Goal: Information Seeking & Learning: Check status

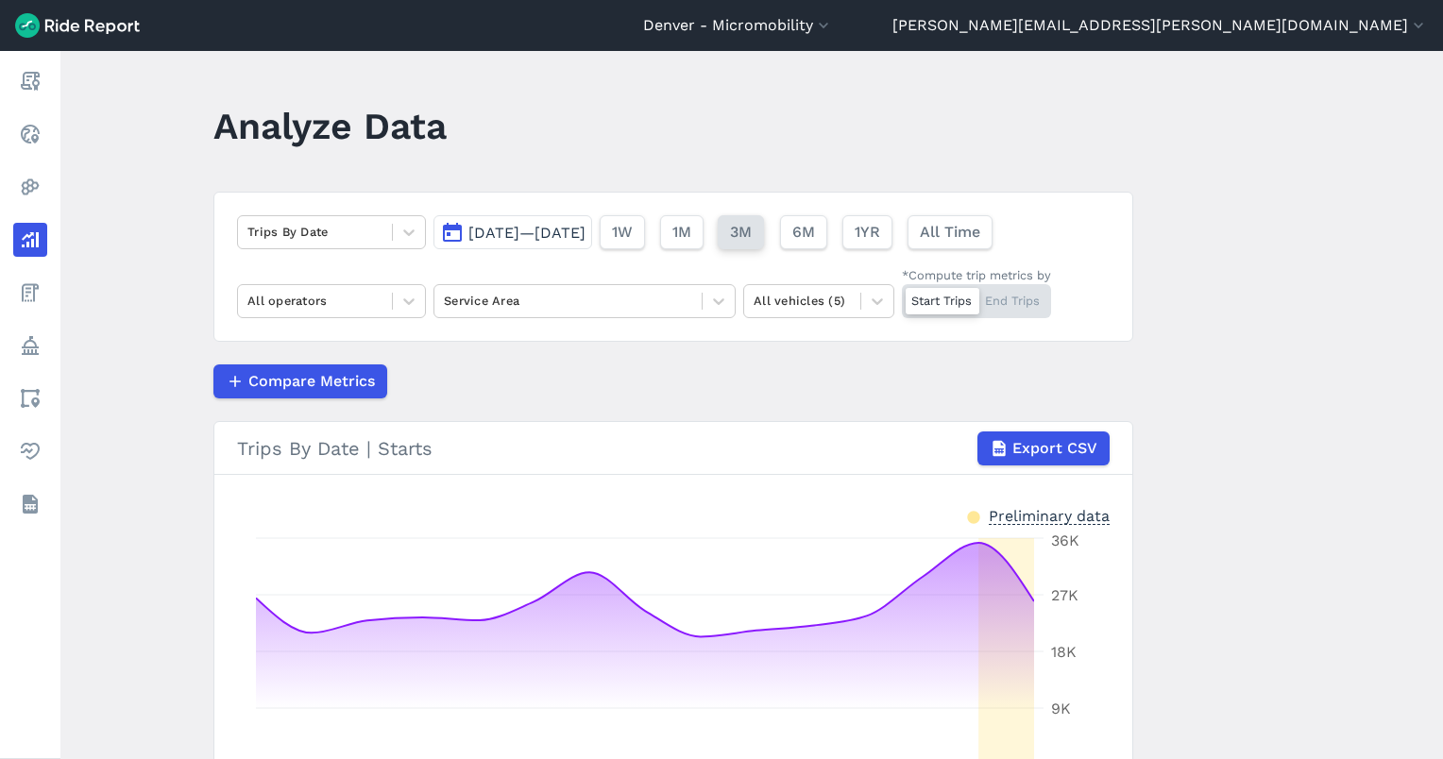
click at [752, 221] on span "3M" at bounding box center [741, 232] width 22 height 23
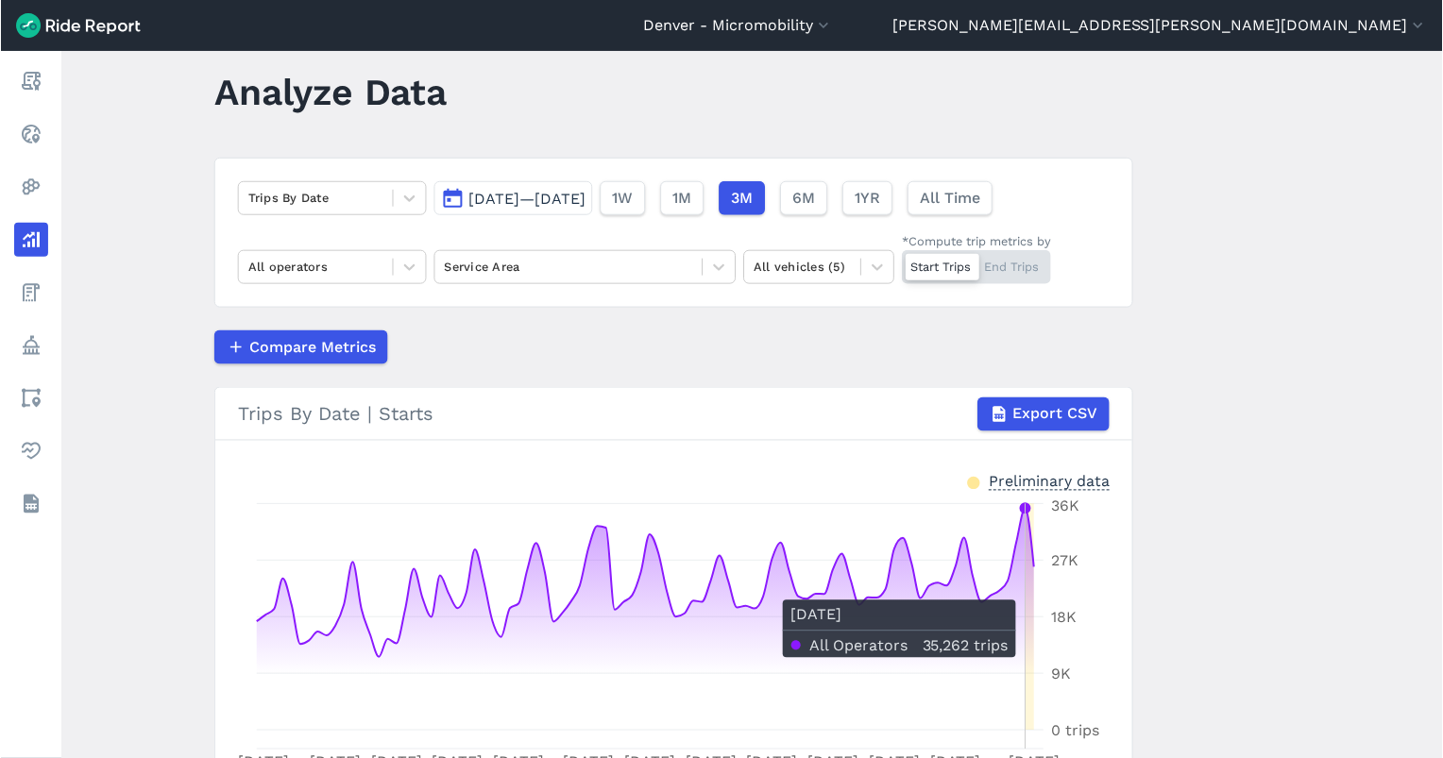
scroll to position [34, 0]
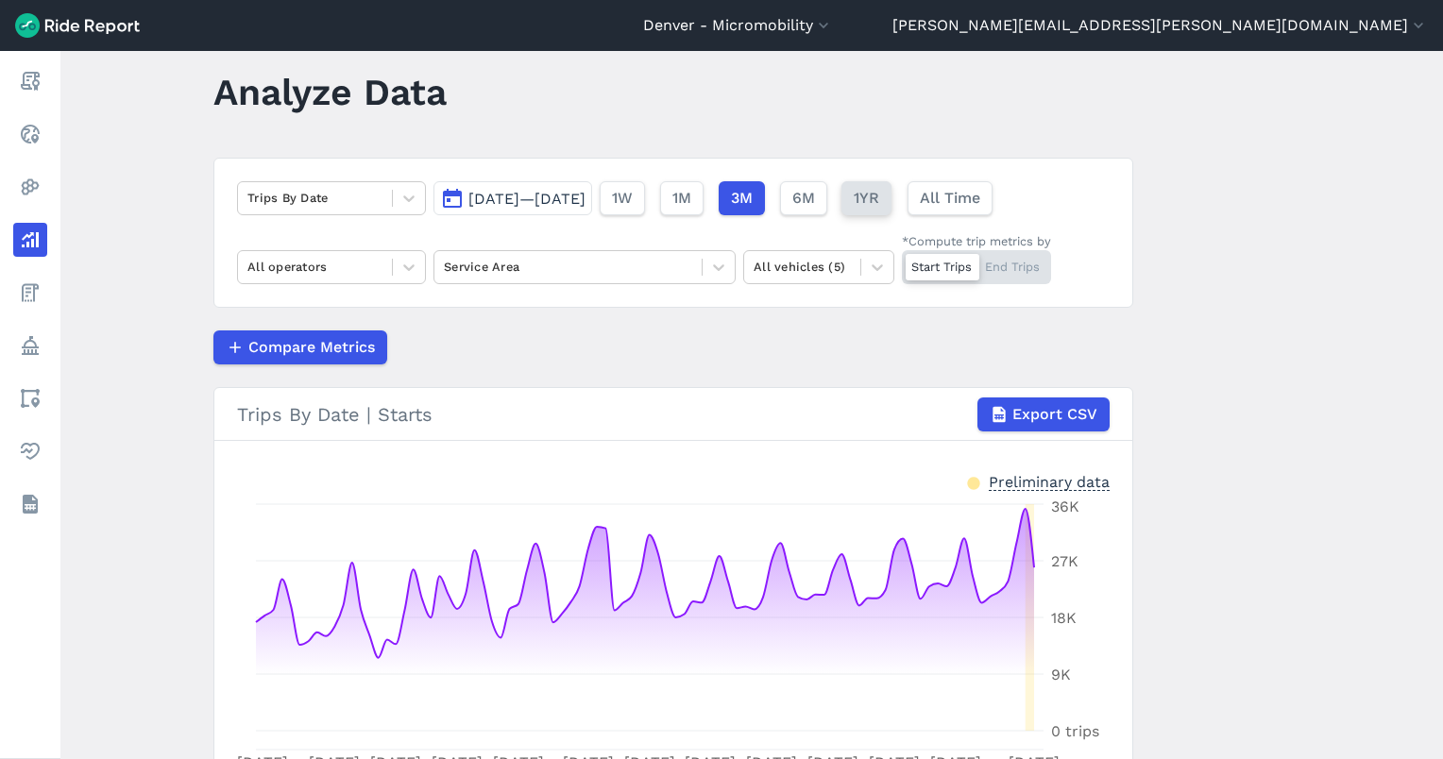
click at [879, 198] on span "1YR" at bounding box center [866, 198] width 25 height 23
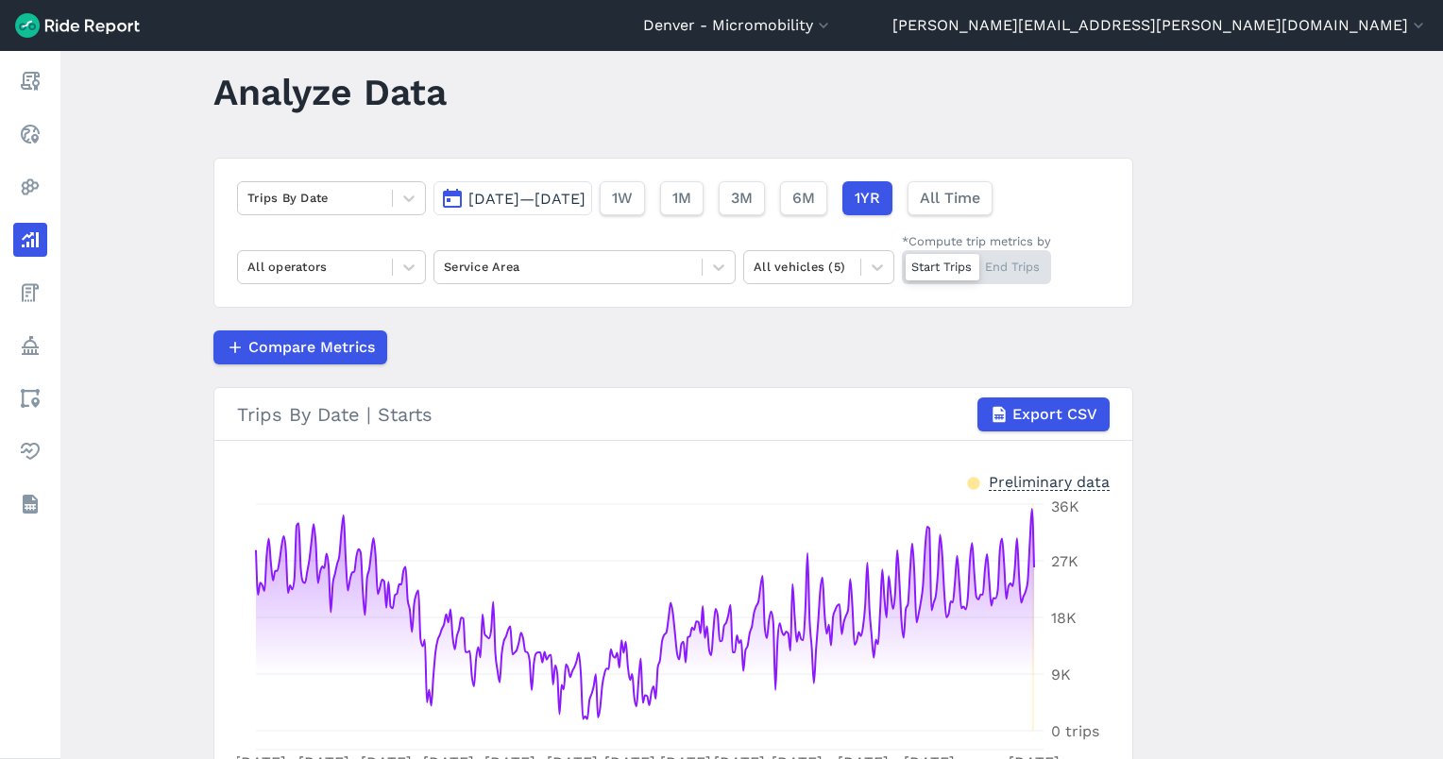
click at [585, 199] on span "[DATE]—[DATE]" at bounding box center [526, 199] width 117 height 18
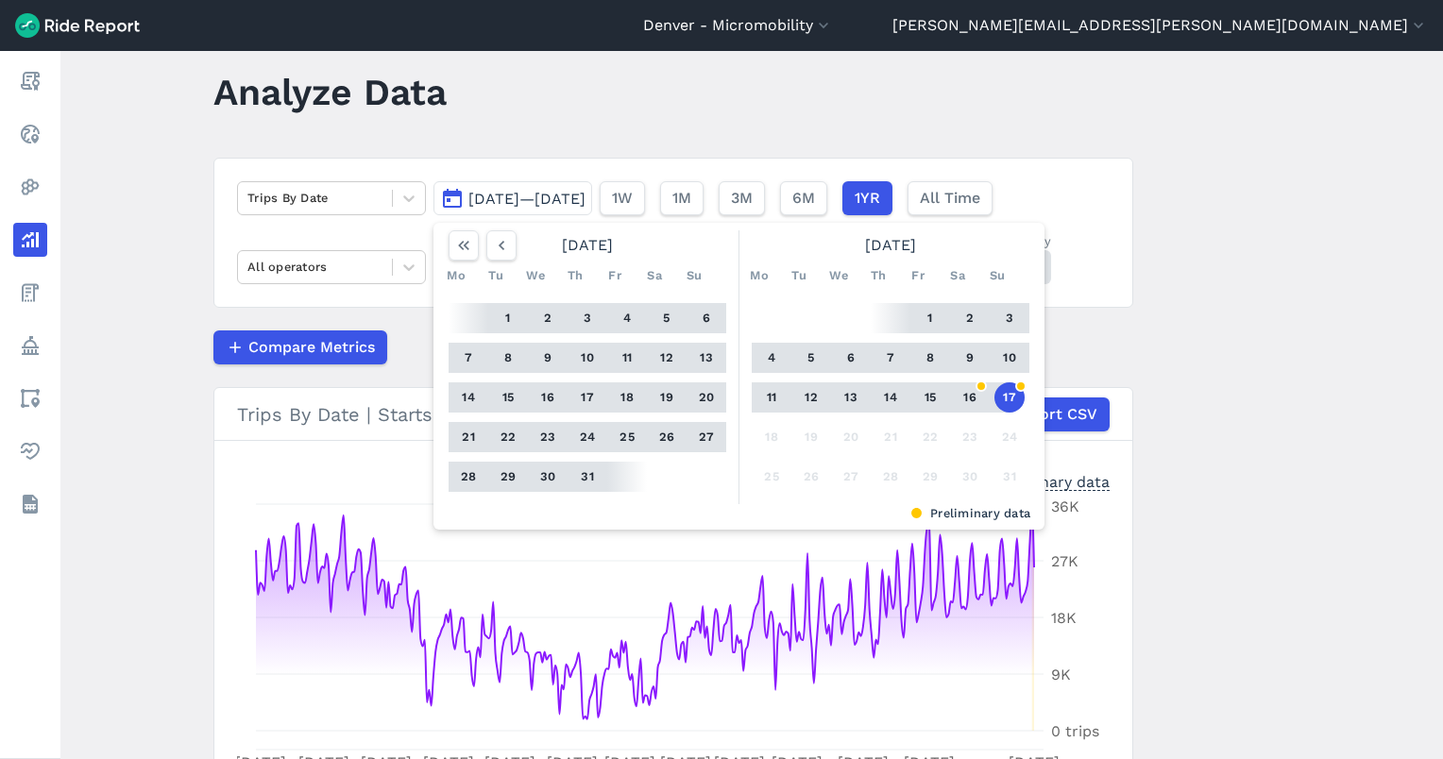
click at [1000, 397] on button "17" at bounding box center [1009, 397] width 30 height 30
click at [495, 249] on icon "button" at bounding box center [501, 245] width 19 height 19
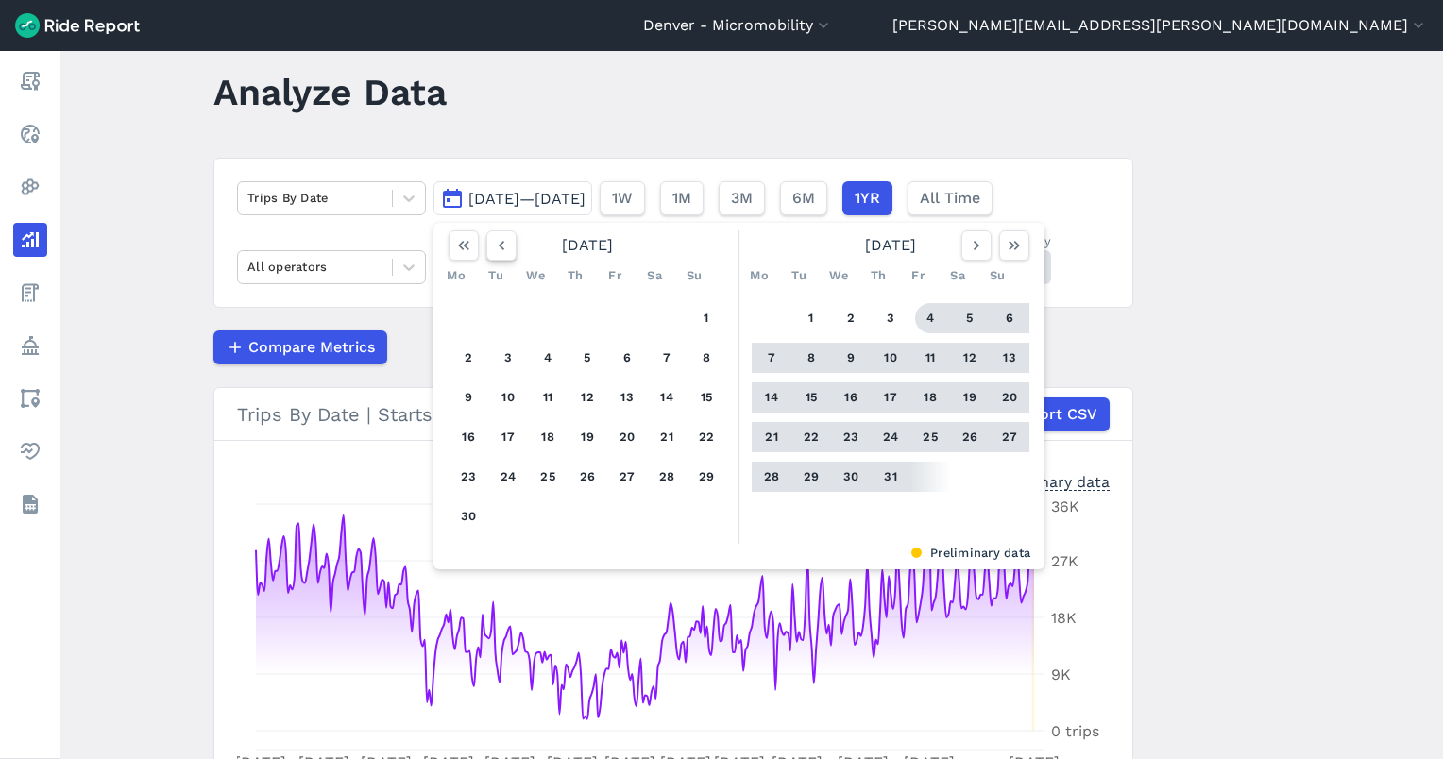
click at [495, 249] on icon "button" at bounding box center [501, 245] width 19 height 19
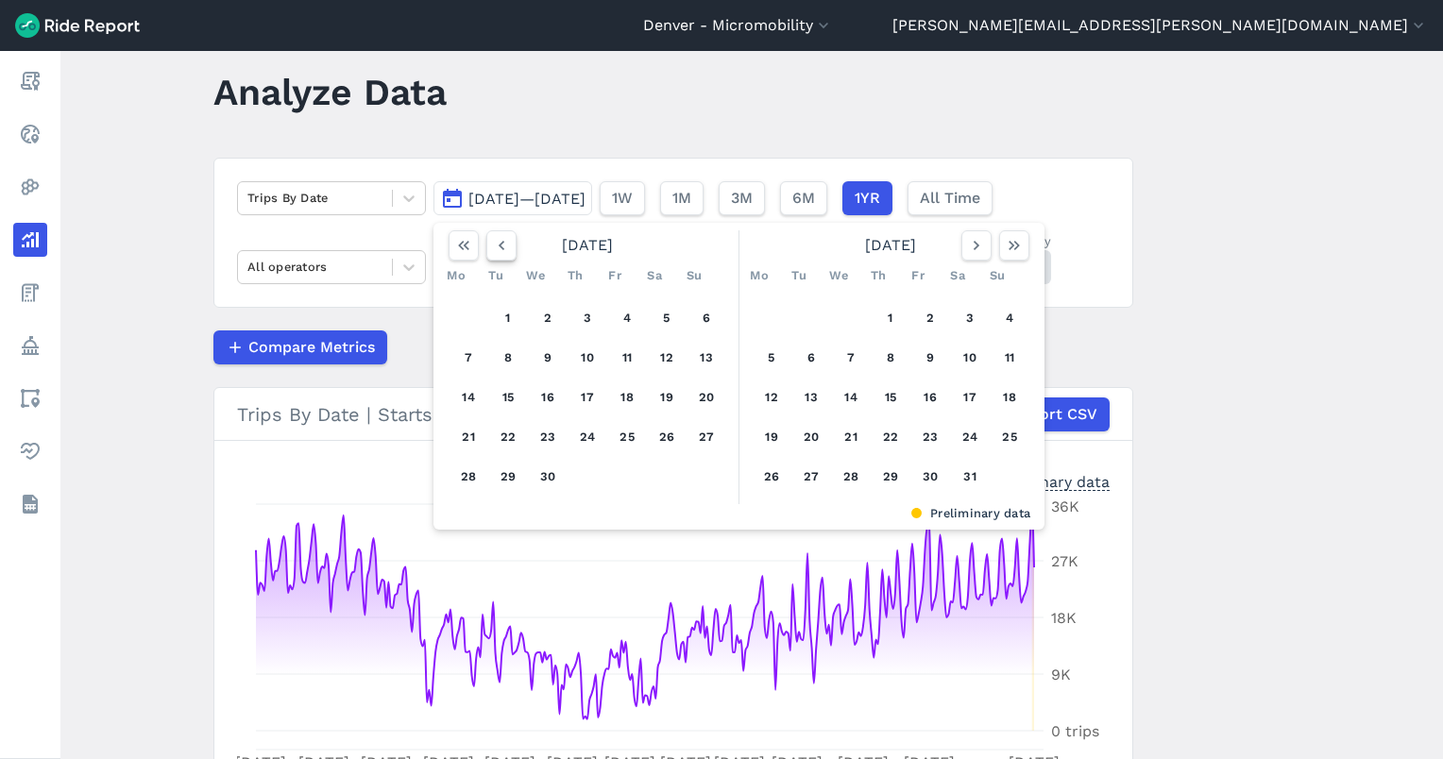
click at [495, 249] on icon "button" at bounding box center [501, 245] width 19 height 19
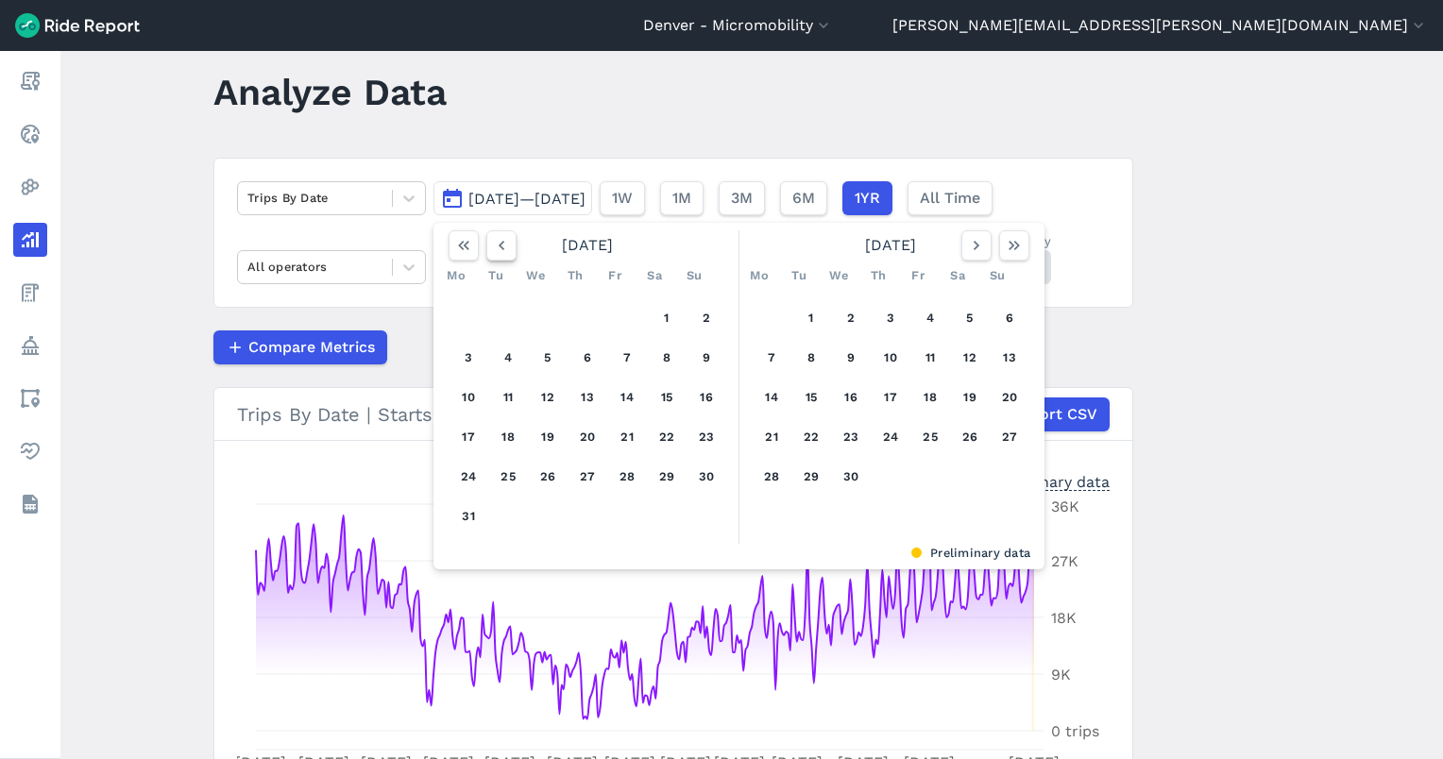
click at [495, 249] on icon "button" at bounding box center [501, 245] width 19 height 19
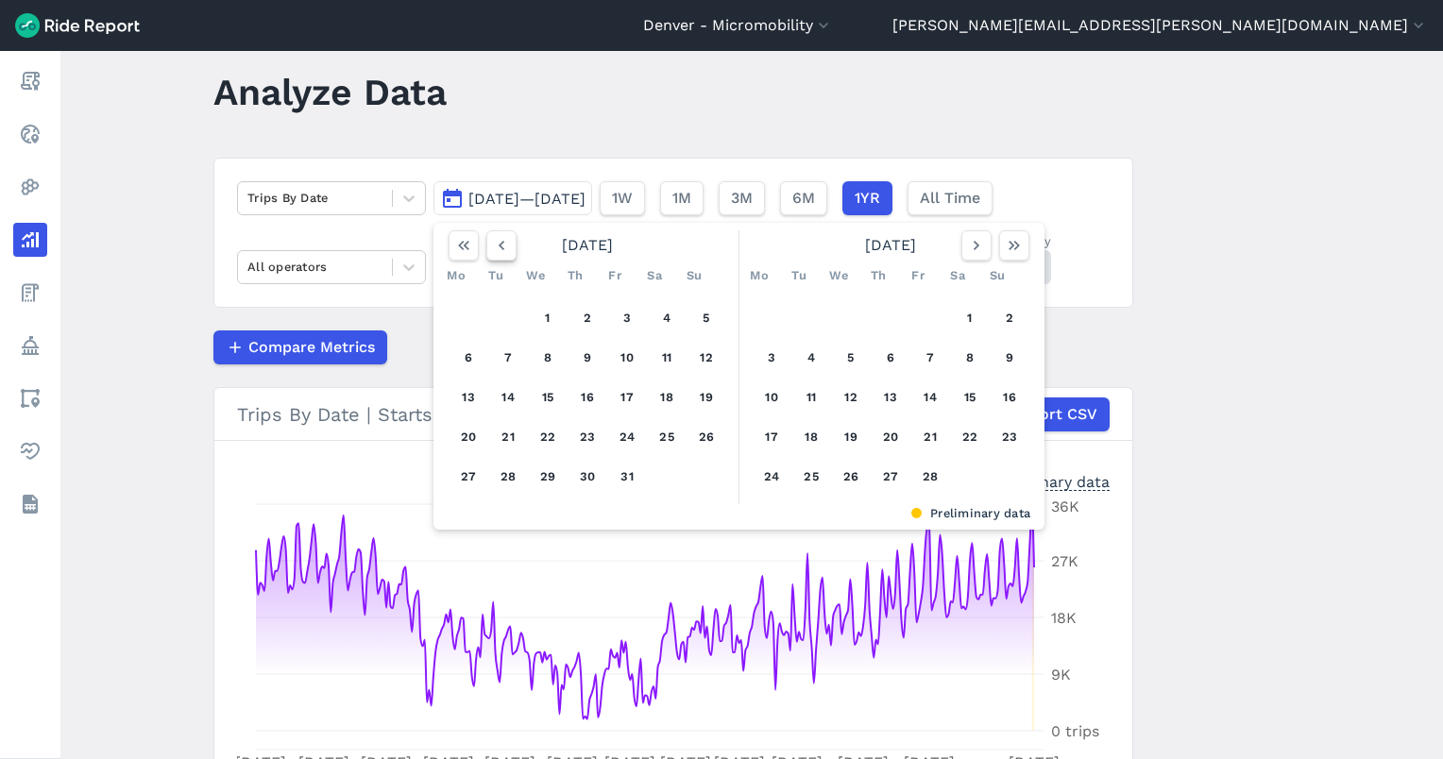
click at [495, 249] on icon "button" at bounding box center [501, 245] width 19 height 19
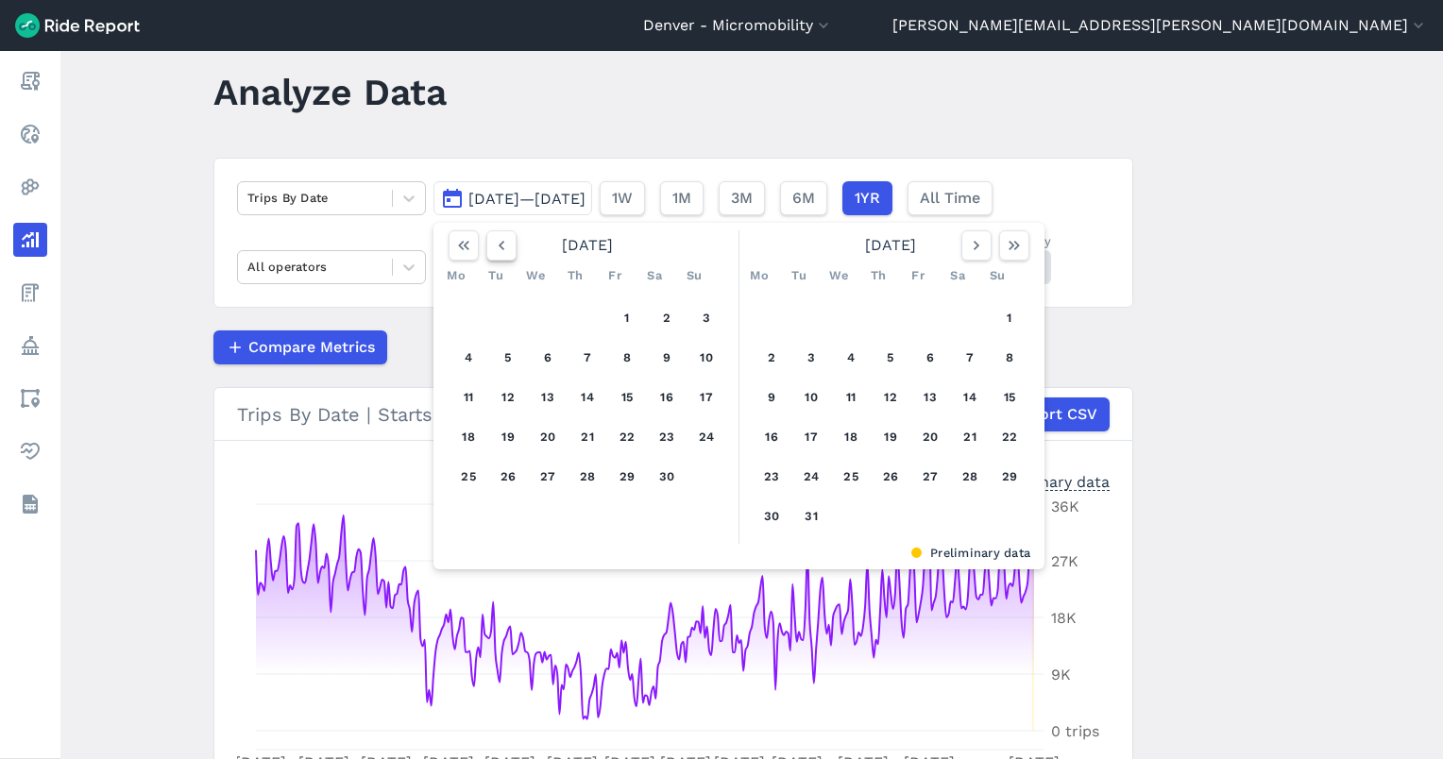
click at [495, 249] on icon "button" at bounding box center [501, 245] width 19 height 19
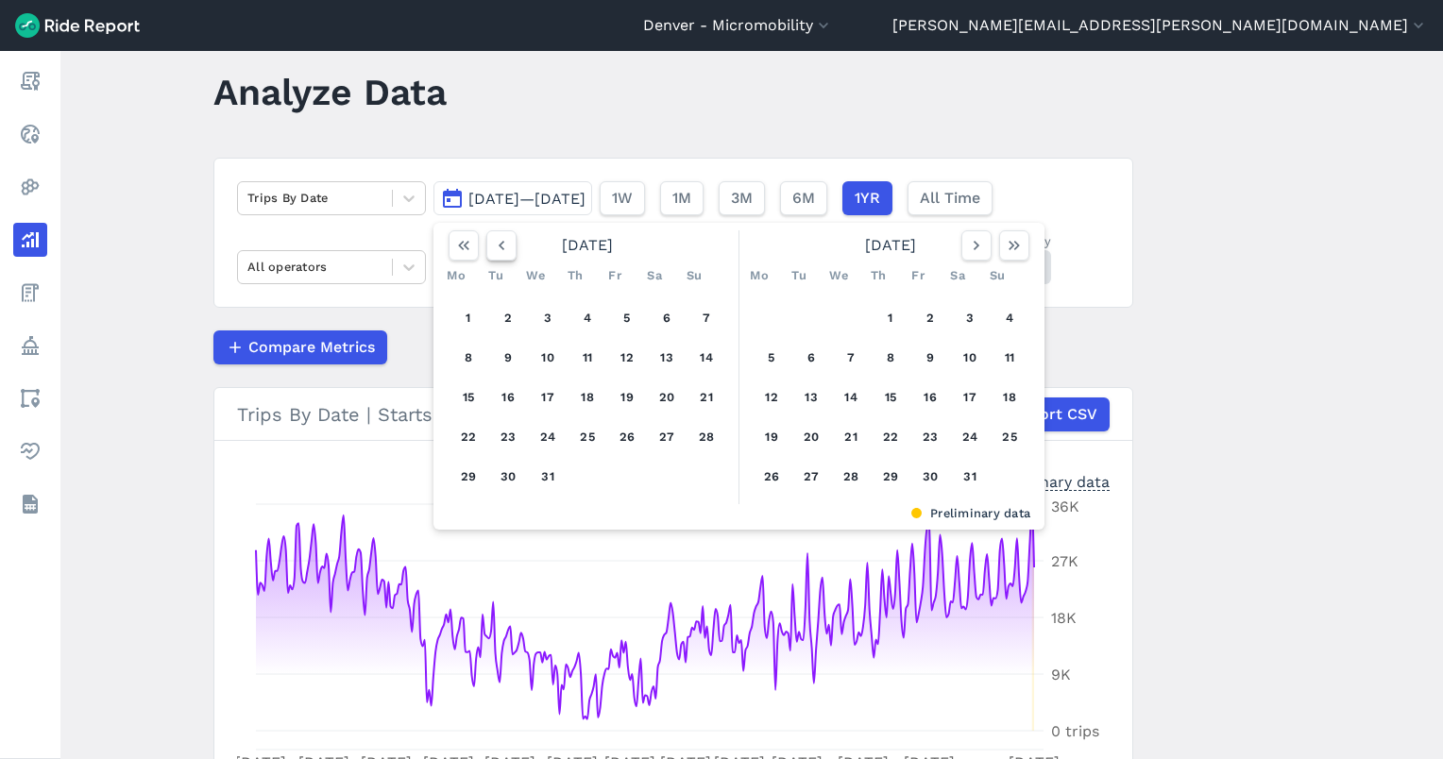
click at [495, 249] on icon "button" at bounding box center [501, 245] width 19 height 19
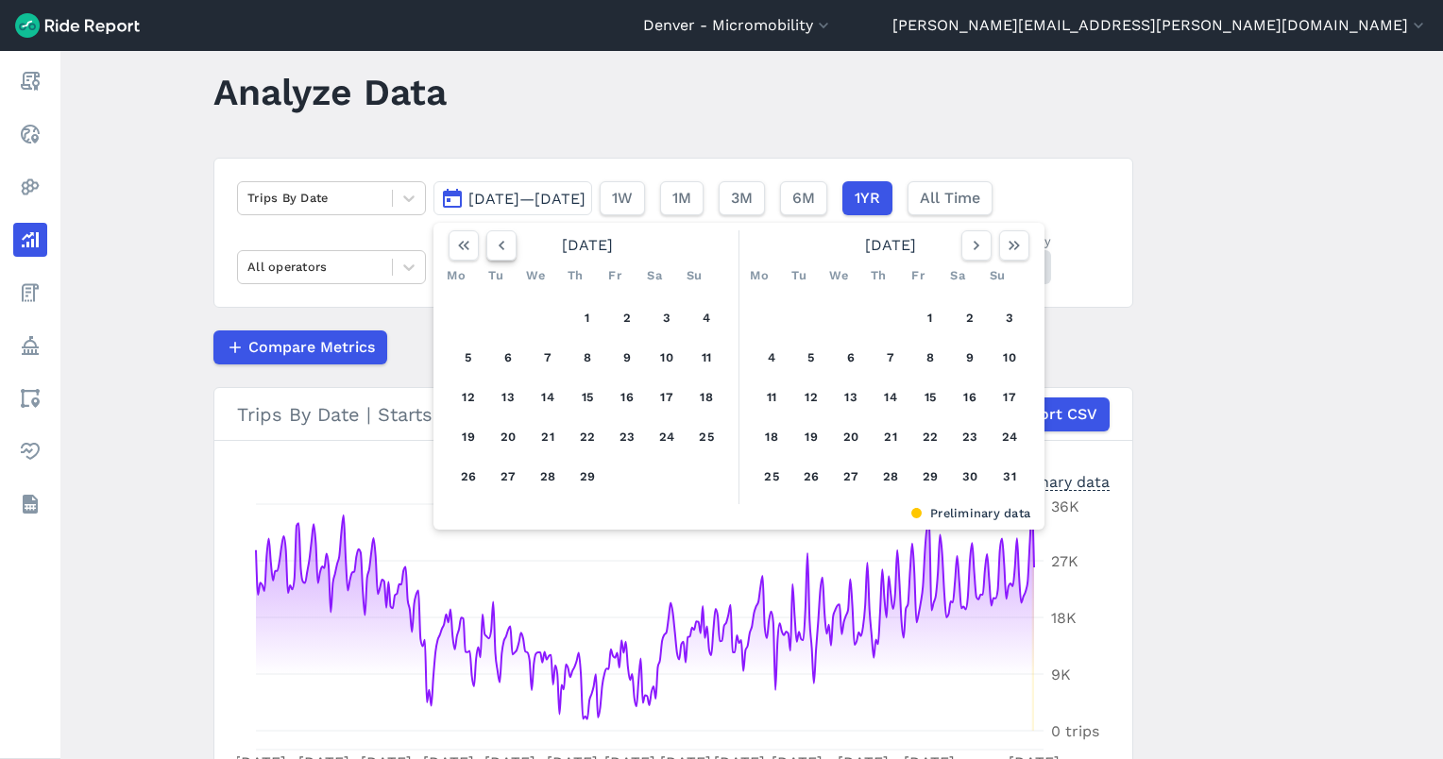
click at [495, 249] on icon "button" at bounding box center [501, 245] width 19 height 19
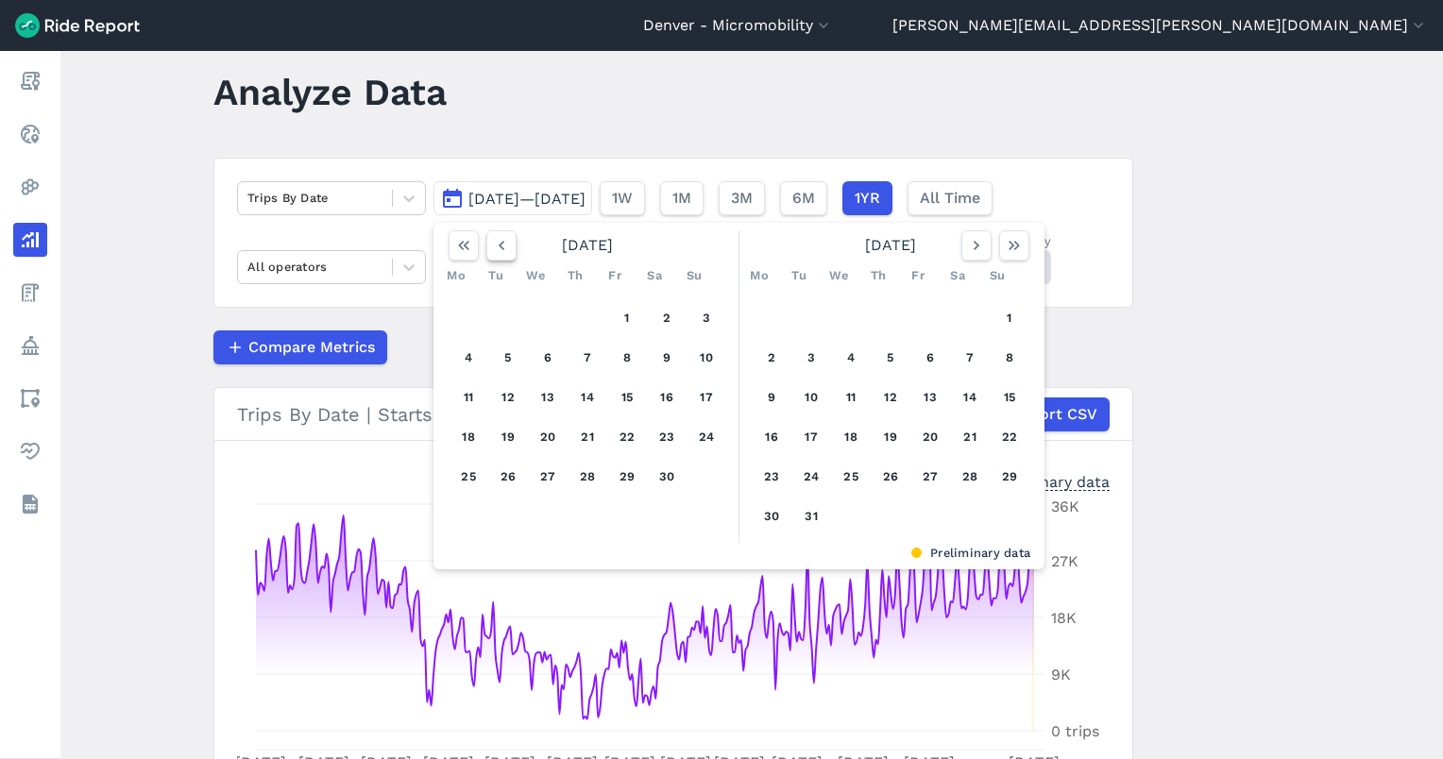
click at [495, 249] on icon "button" at bounding box center [501, 245] width 19 height 19
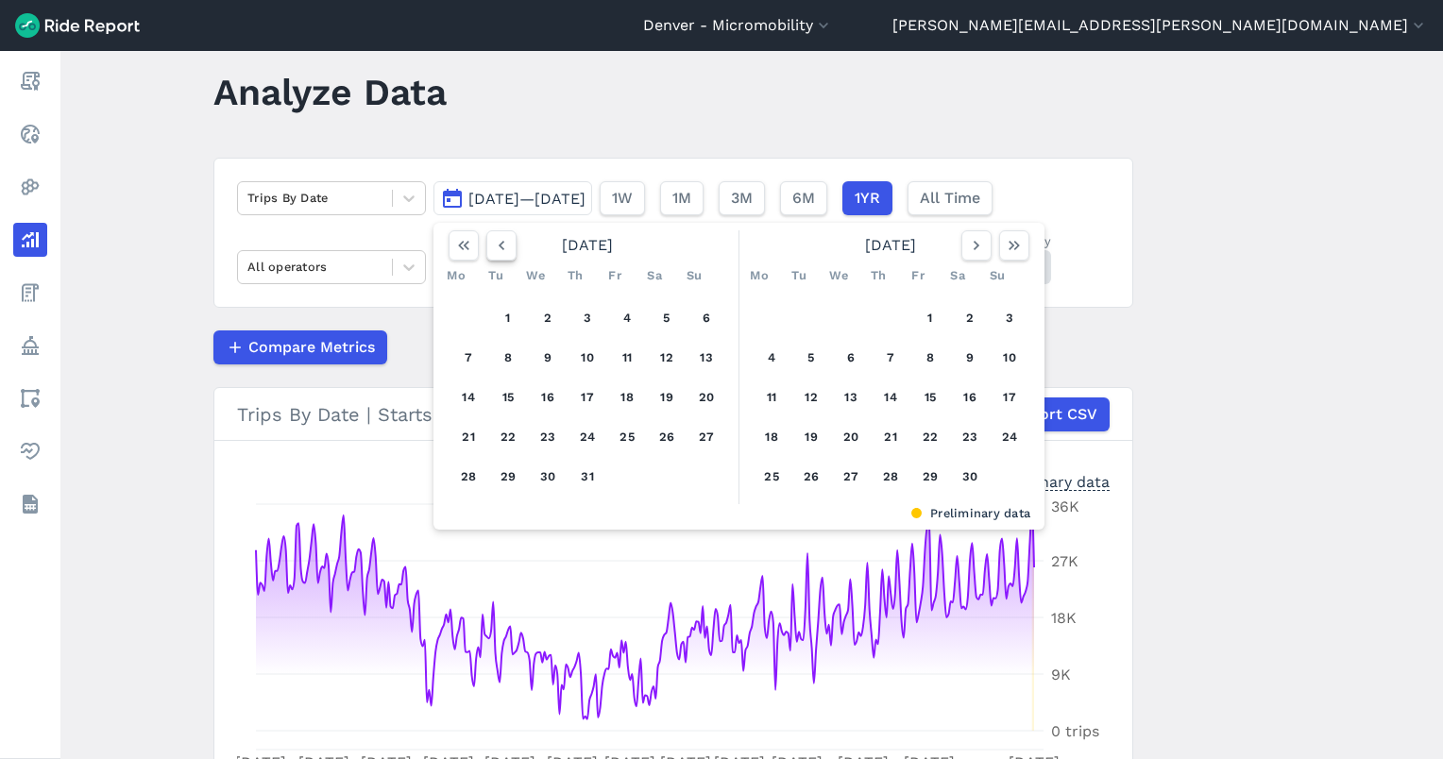
click at [495, 249] on icon "button" at bounding box center [501, 245] width 19 height 19
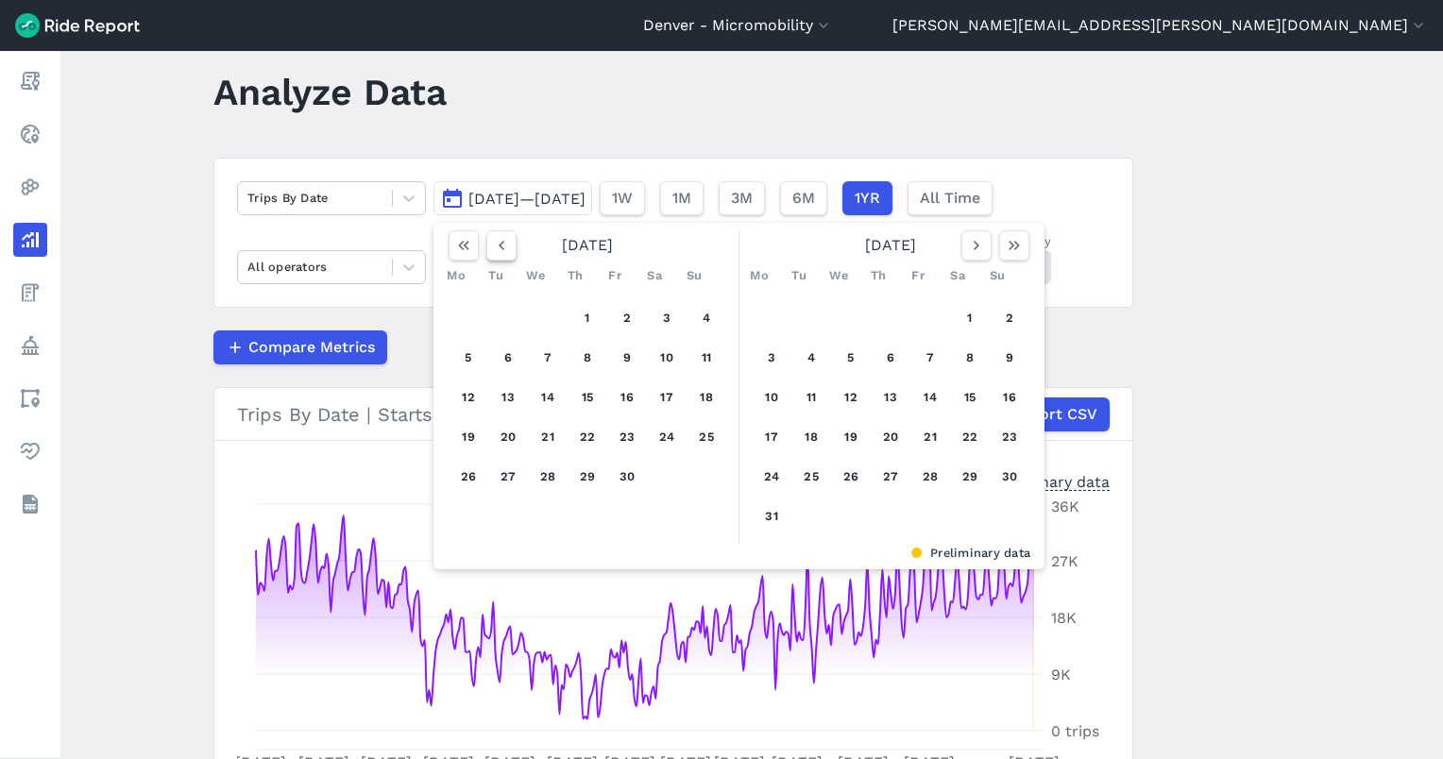
click at [495, 249] on icon "button" at bounding box center [501, 245] width 19 height 19
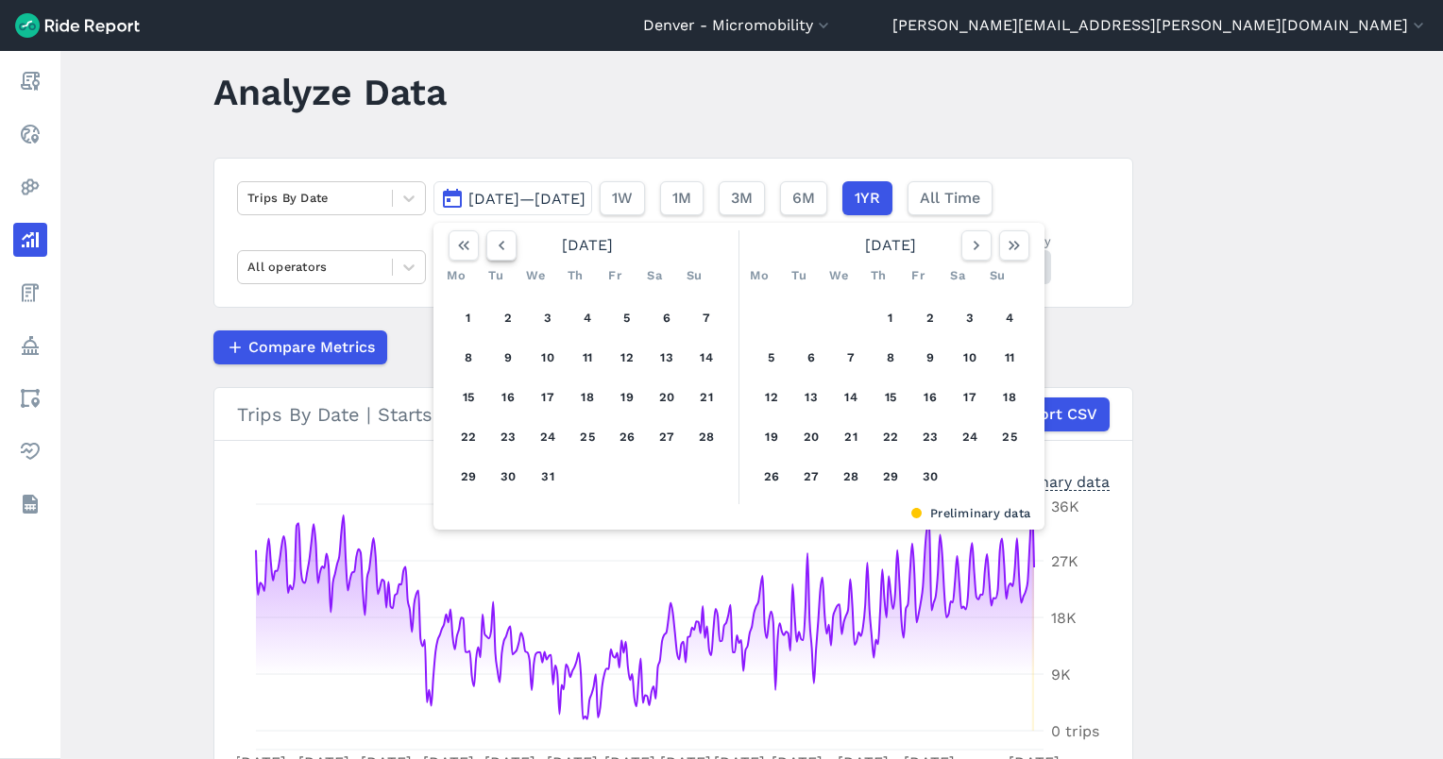
click at [495, 249] on icon "button" at bounding box center [501, 245] width 19 height 19
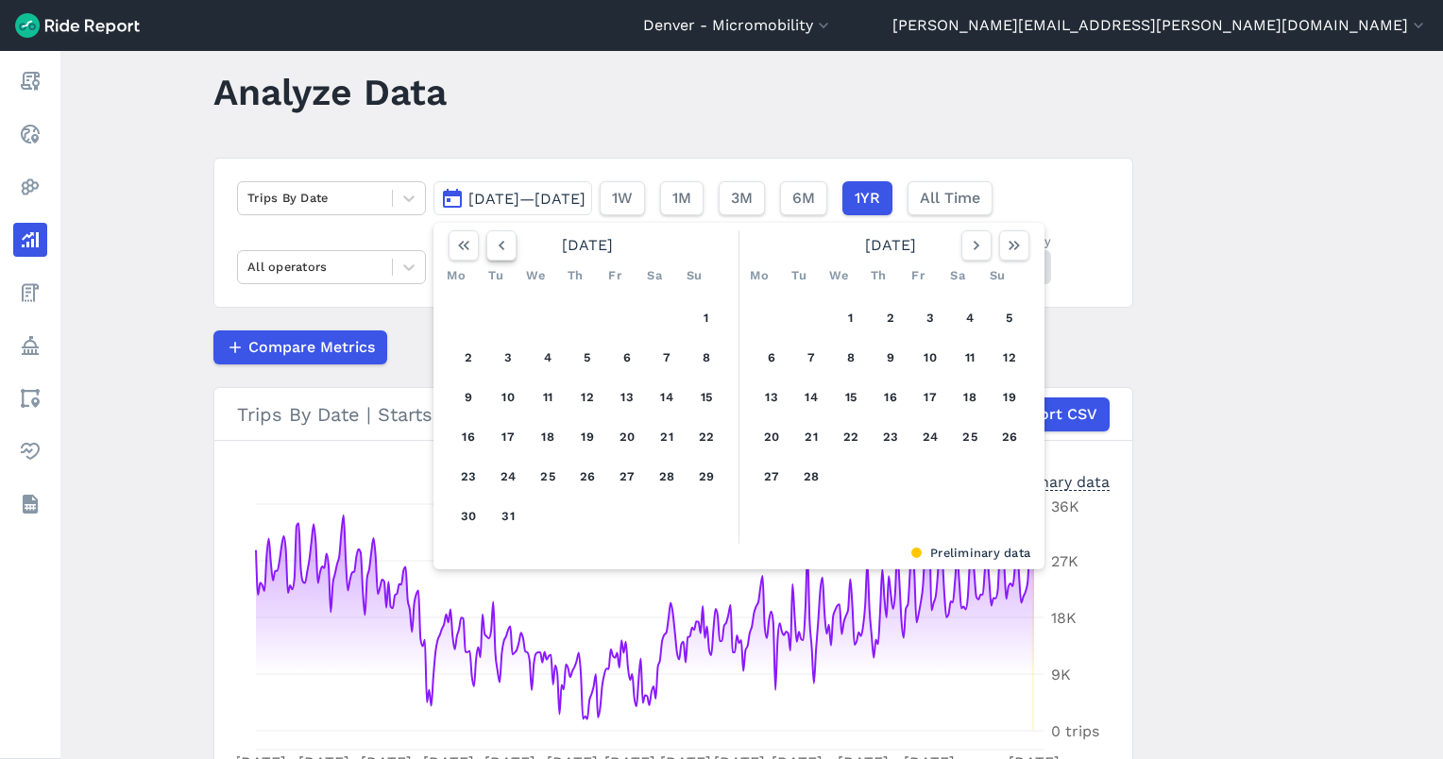
click at [495, 249] on icon "button" at bounding box center [501, 245] width 19 height 19
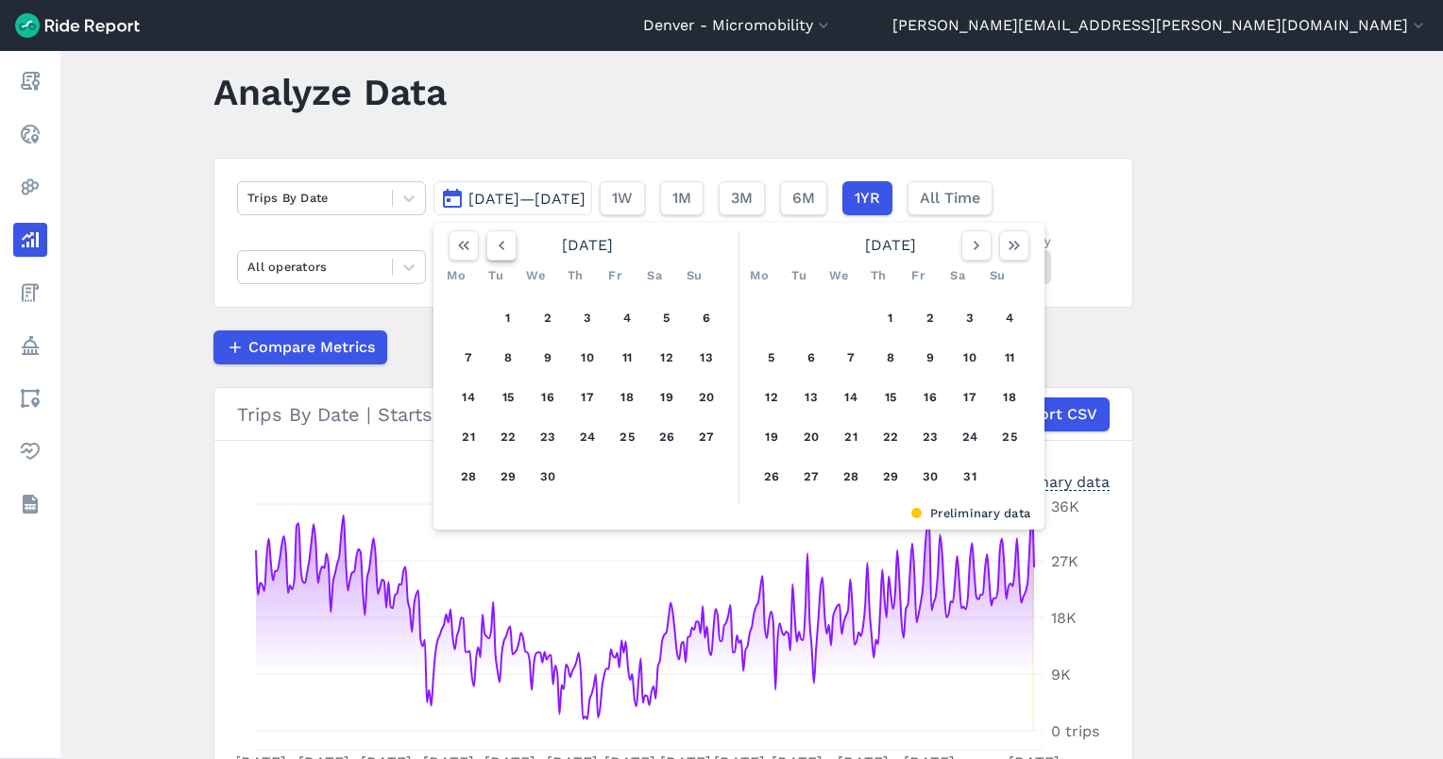
click at [495, 249] on icon "button" at bounding box center [501, 245] width 19 height 19
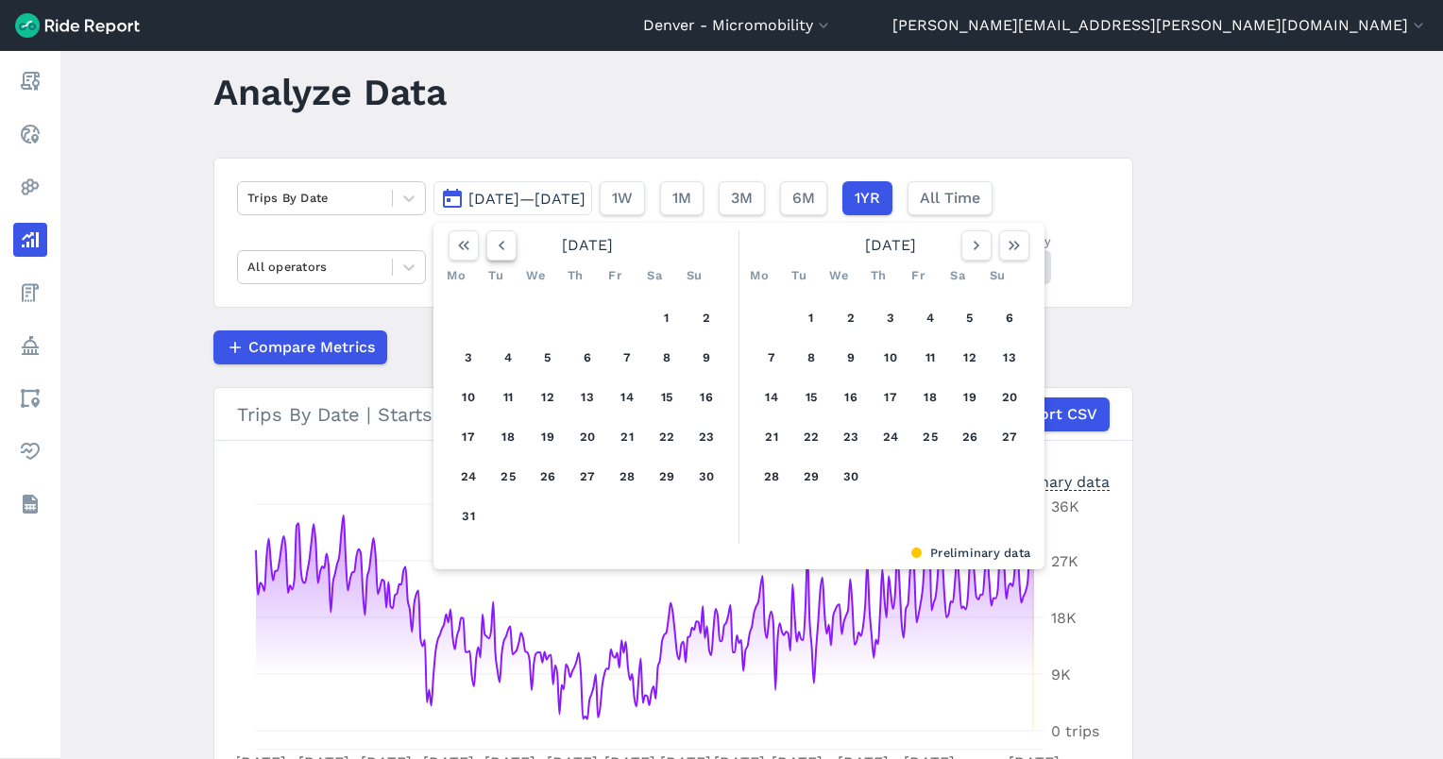
click at [495, 251] on icon "button" at bounding box center [501, 245] width 19 height 19
click at [492, 251] on icon "button" at bounding box center [501, 245] width 19 height 19
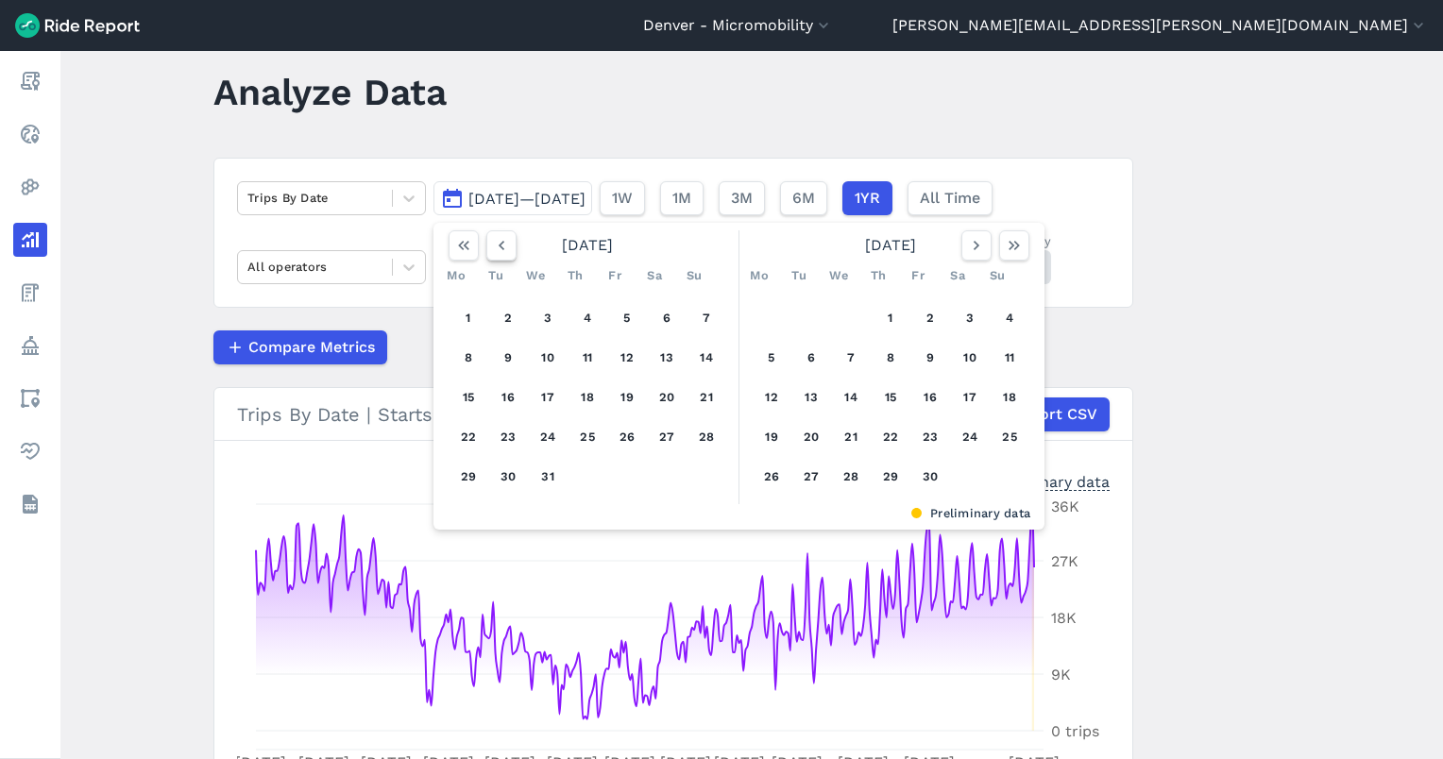
click at [492, 251] on icon "button" at bounding box center [501, 245] width 19 height 19
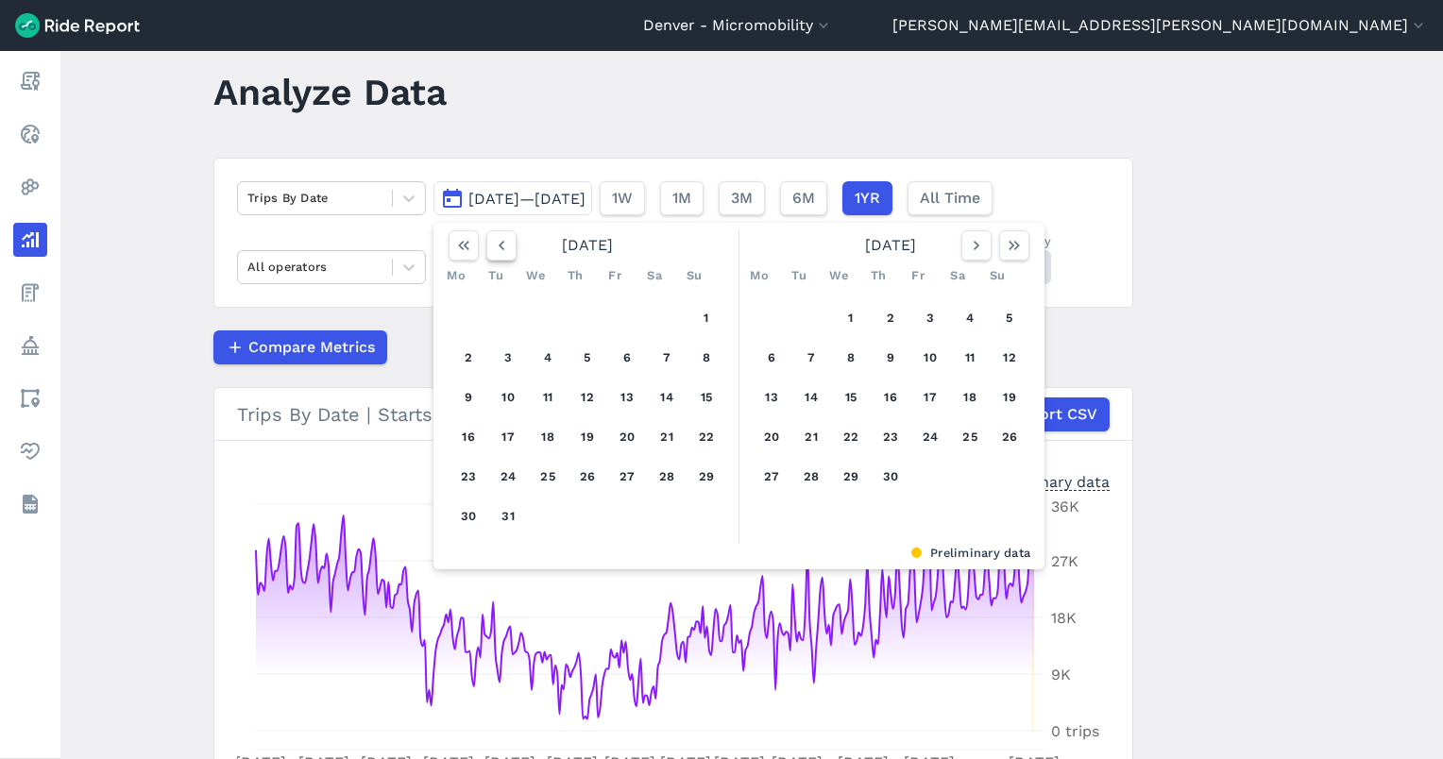
click at [492, 251] on icon "button" at bounding box center [501, 245] width 19 height 19
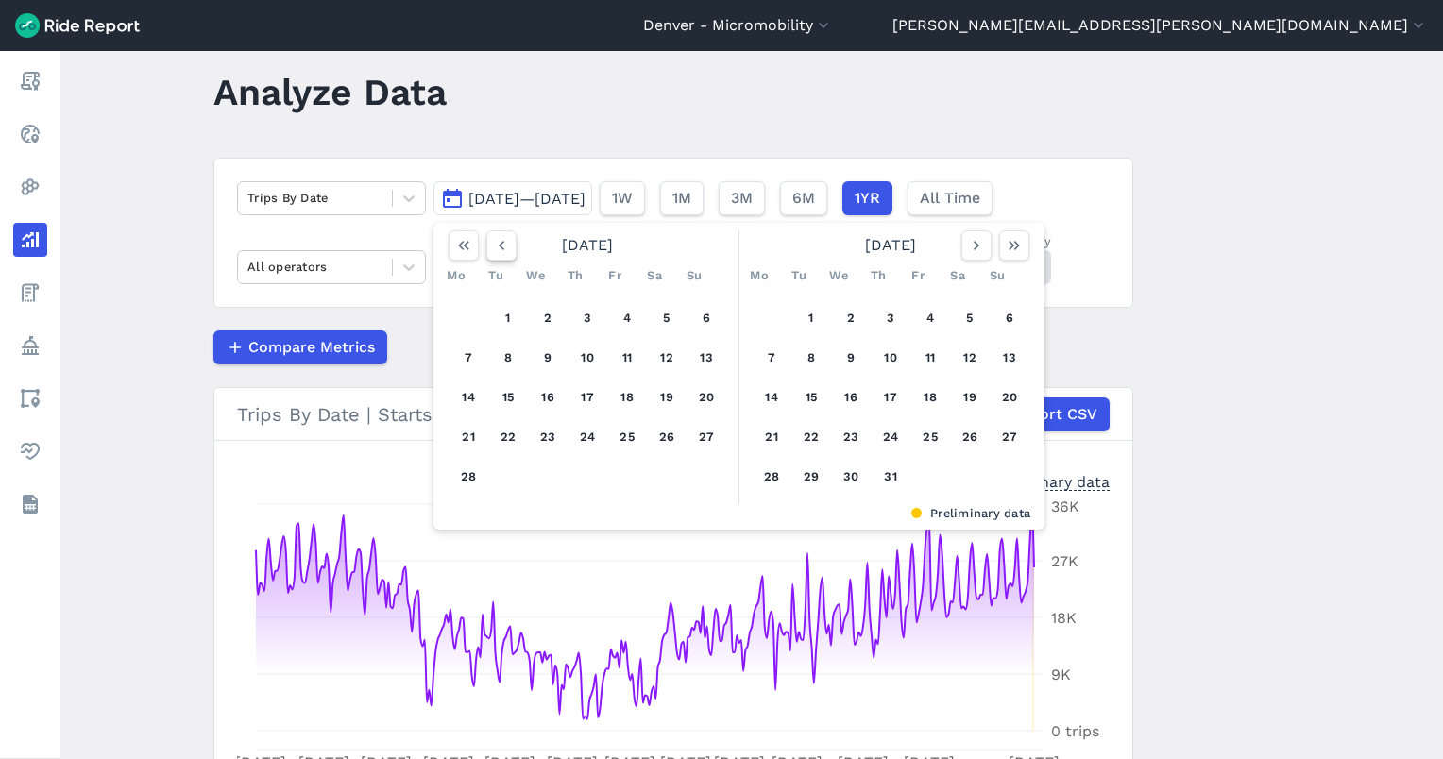
click at [492, 251] on icon "button" at bounding box center [501, 245] width 19 height 19
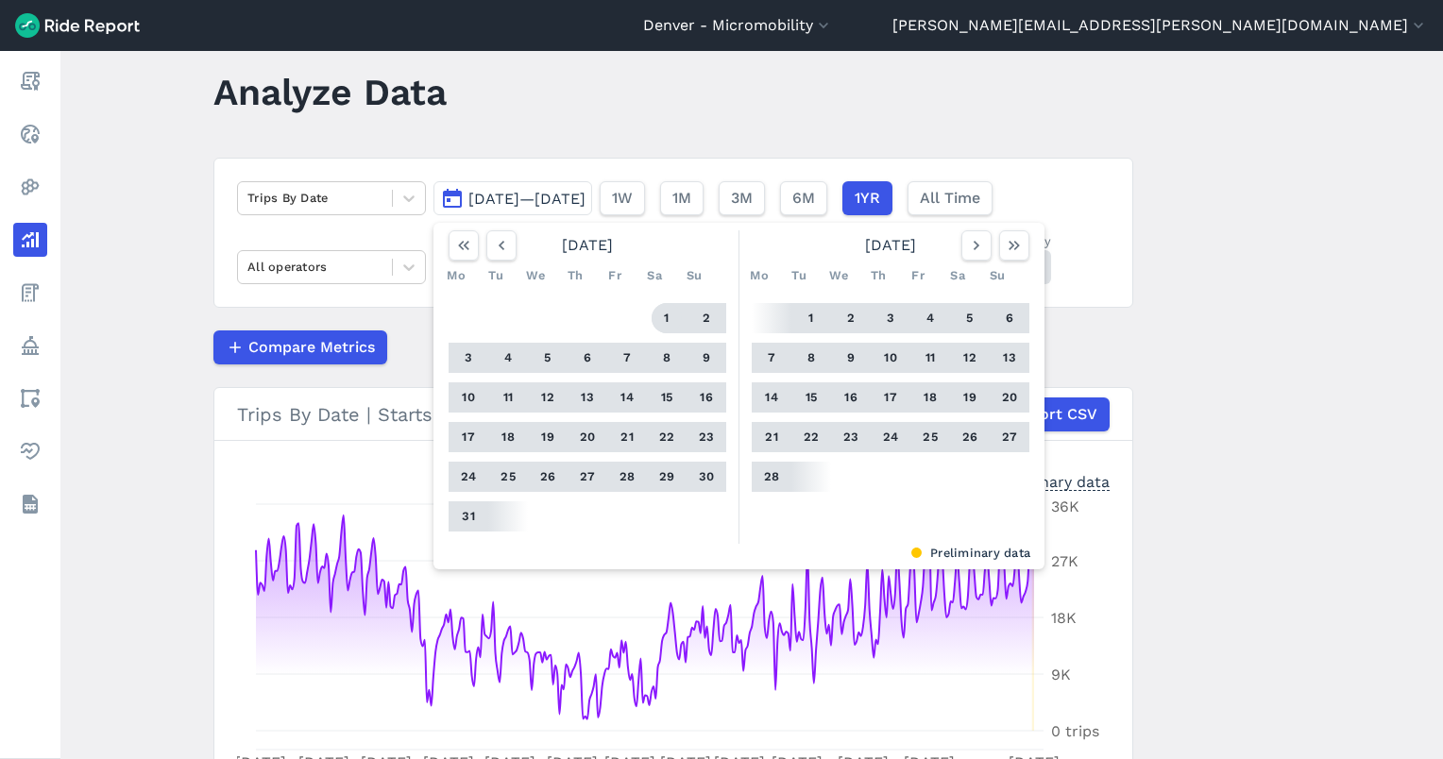
click at [658, 323] on button "1" at bounding box center [667, 318] width 30 height 30
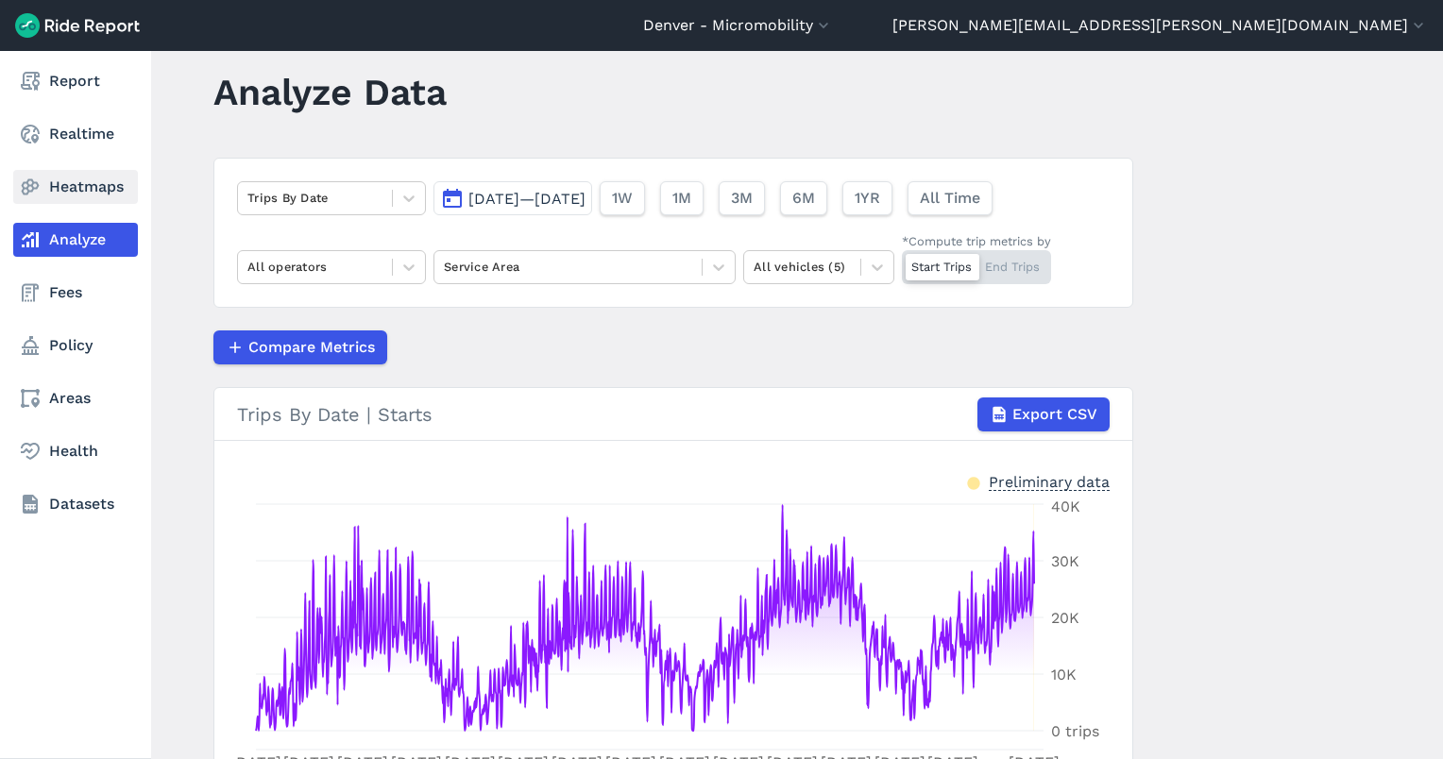
click at [45, 184] on link "Heatmaps" at bounding box center [75, 187] width 125 height 34
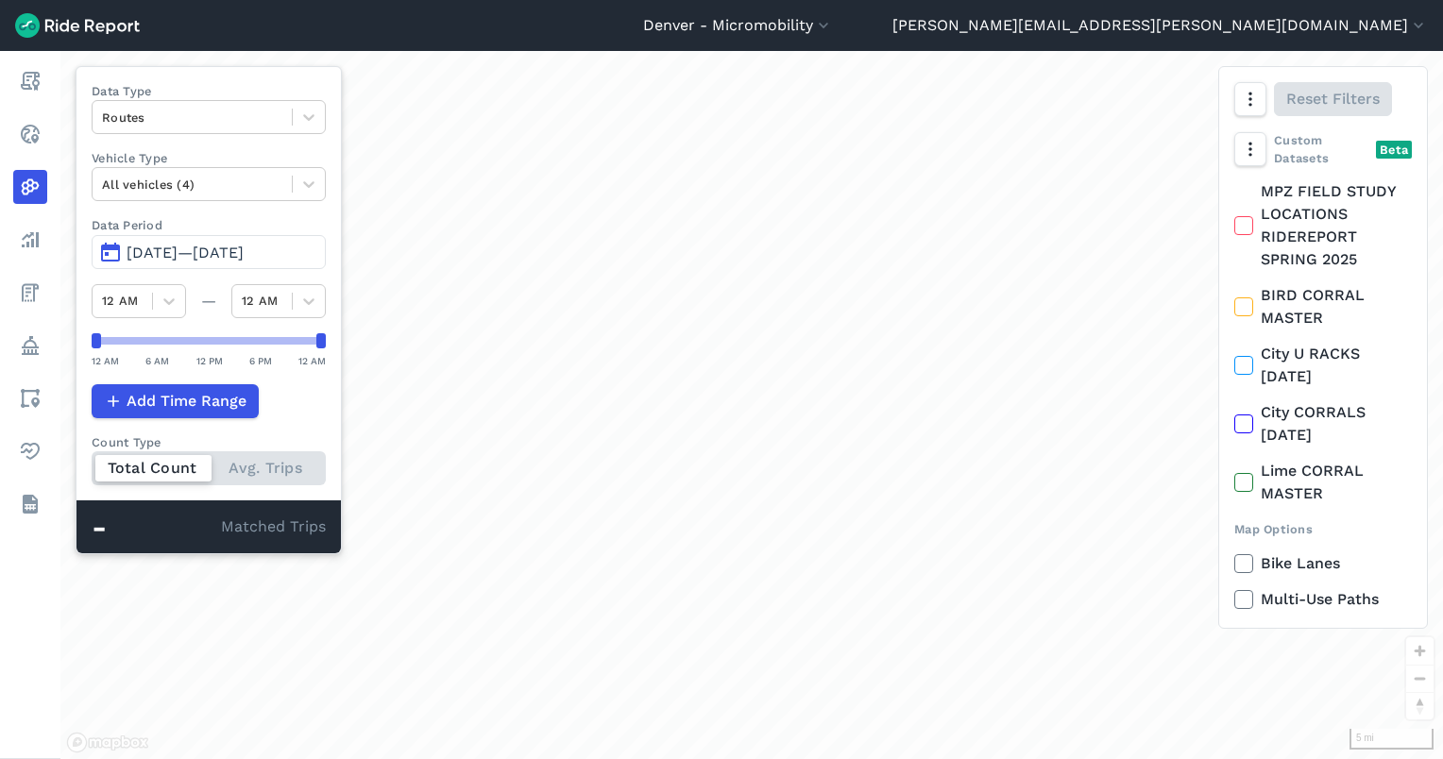
click at [183, 256] on span "[DATE]—[DATE]" at bounding box center [185, 253] width 117 height 18
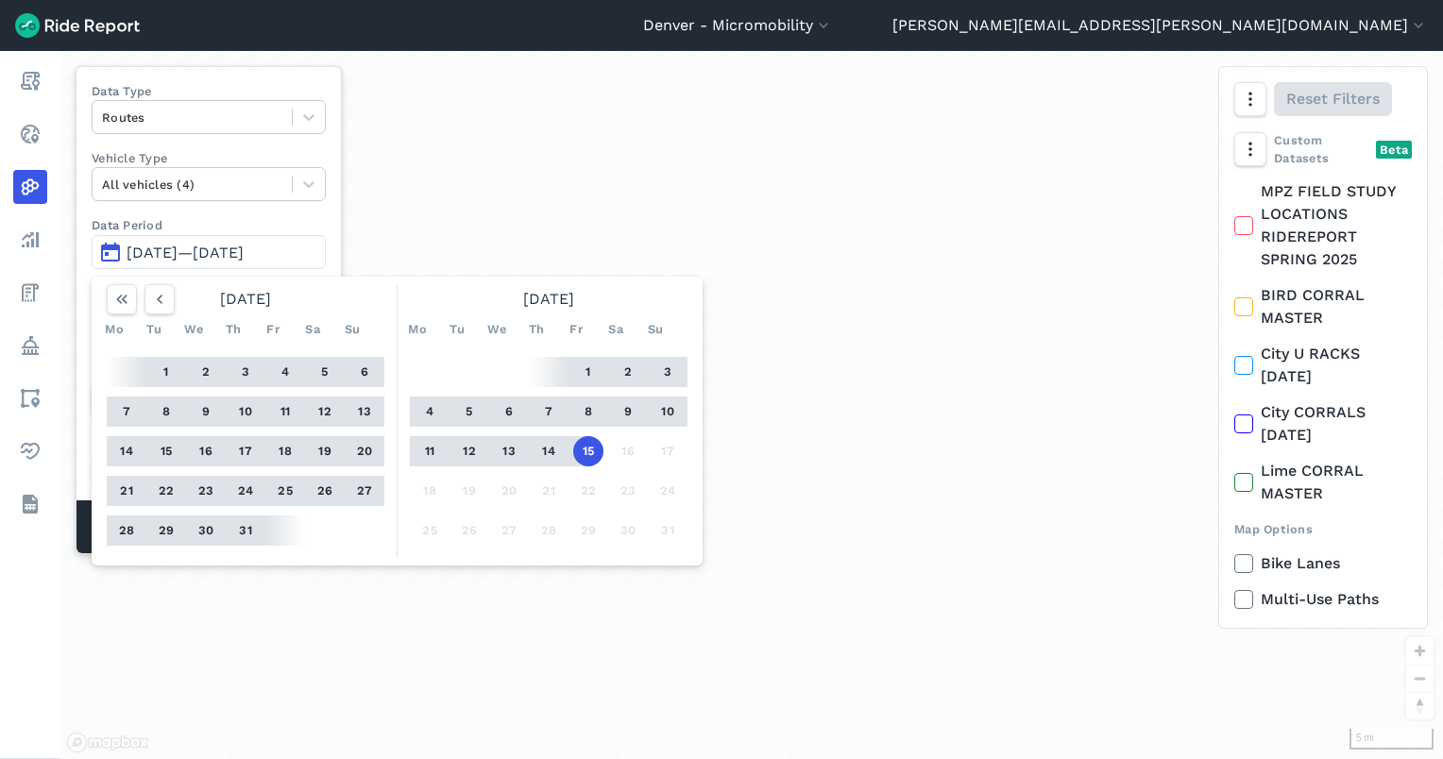
click at [183, 256] on span "[DATE]—[DATE]" at bounding box center [185, 253] width 117 height 18
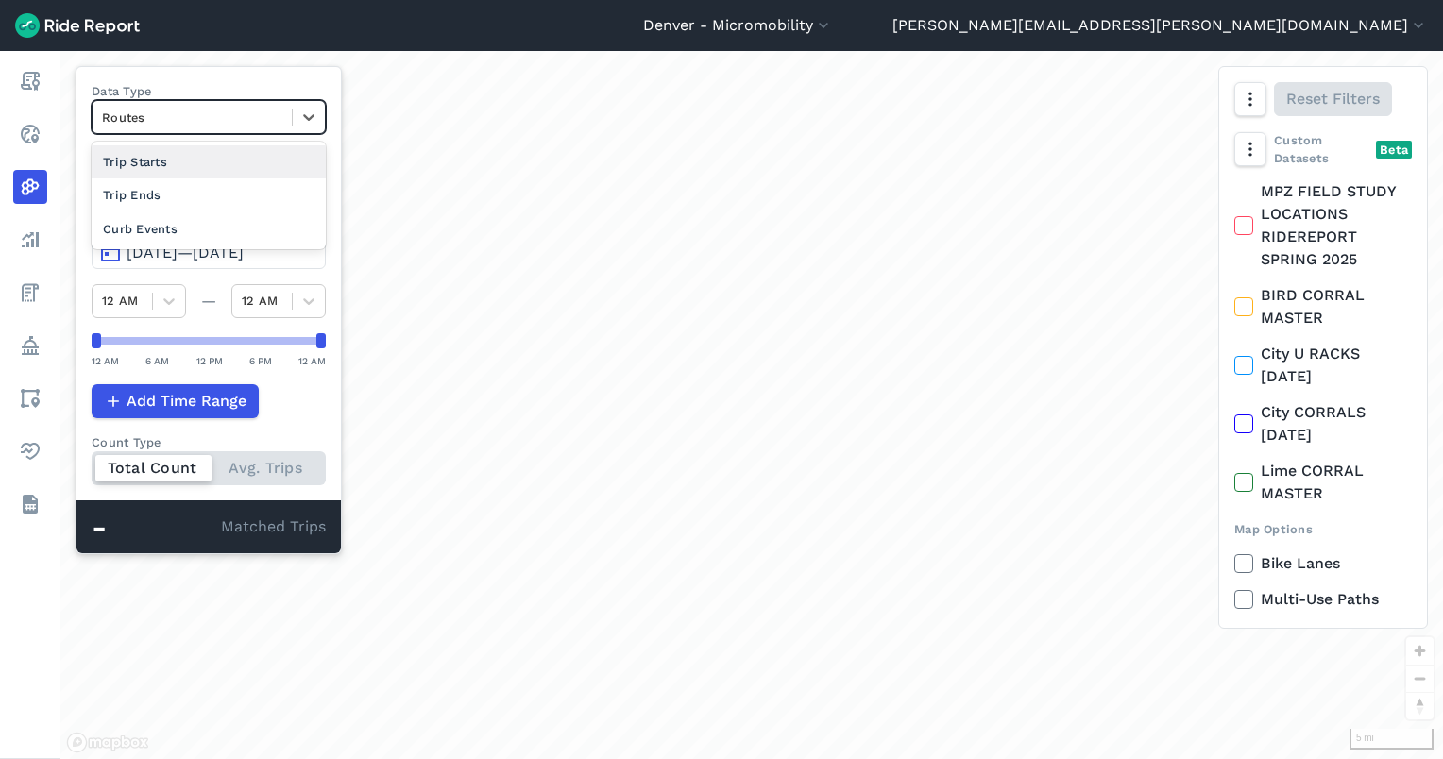
click at [238, 109] on div at bounding box center [192, 118] width 180 height 22
click at [195, 198] on div "Trip Ends" at bounding box center [209, 194] width 234 height 33
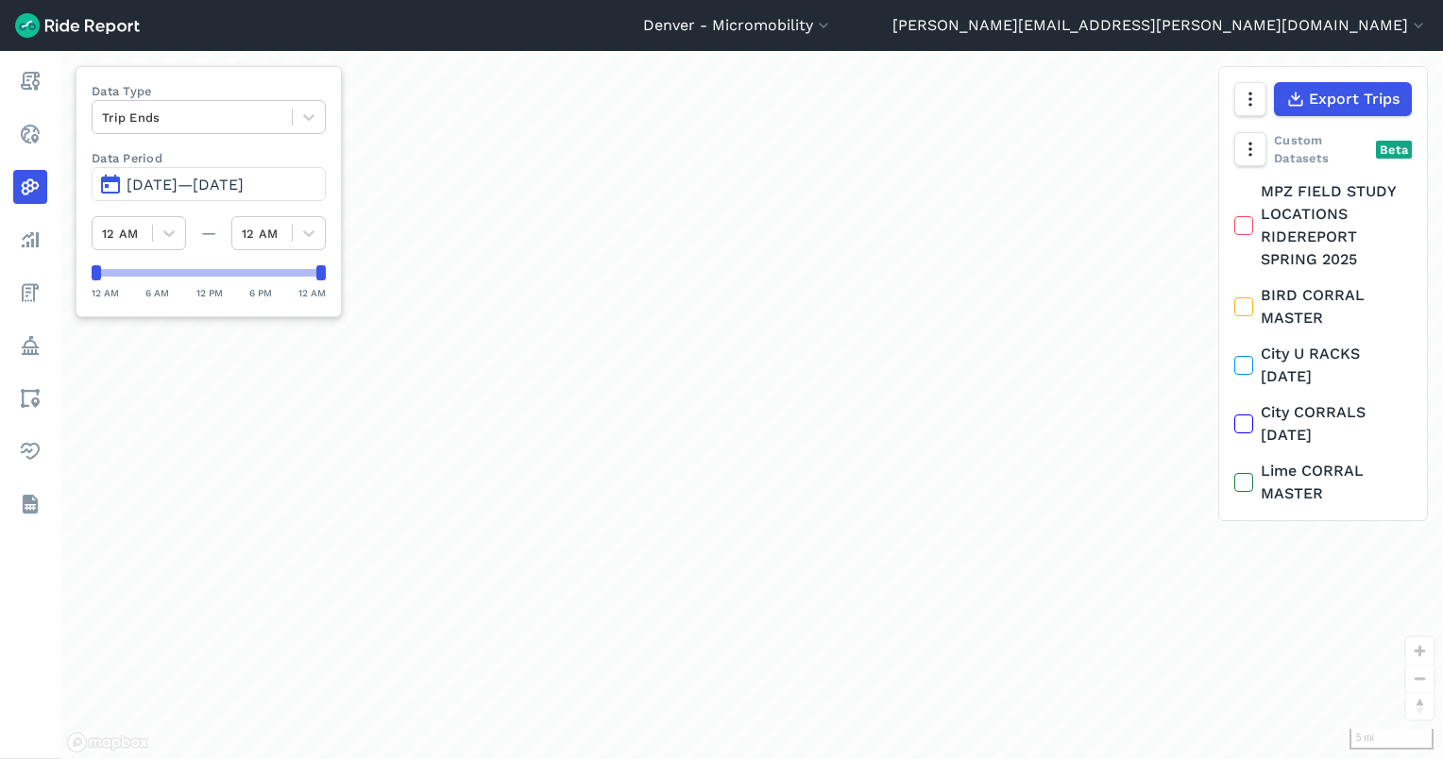
click at [217, 169] on button "[DATE]—[DATE]" at bounding box center [209, 184] width 234 height 34
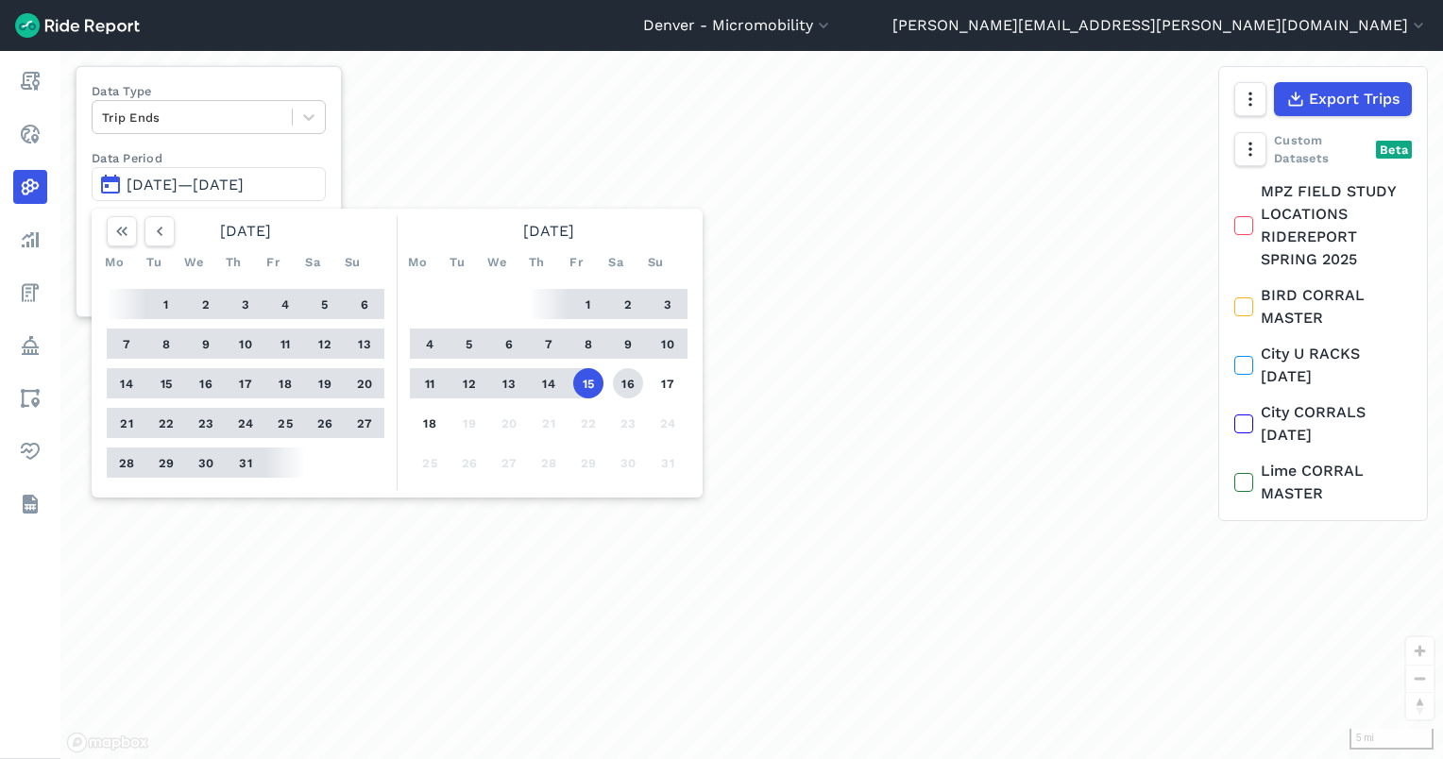
click at [630, 379] on button "16" at bounding box center [628, 383] width 30 height 30
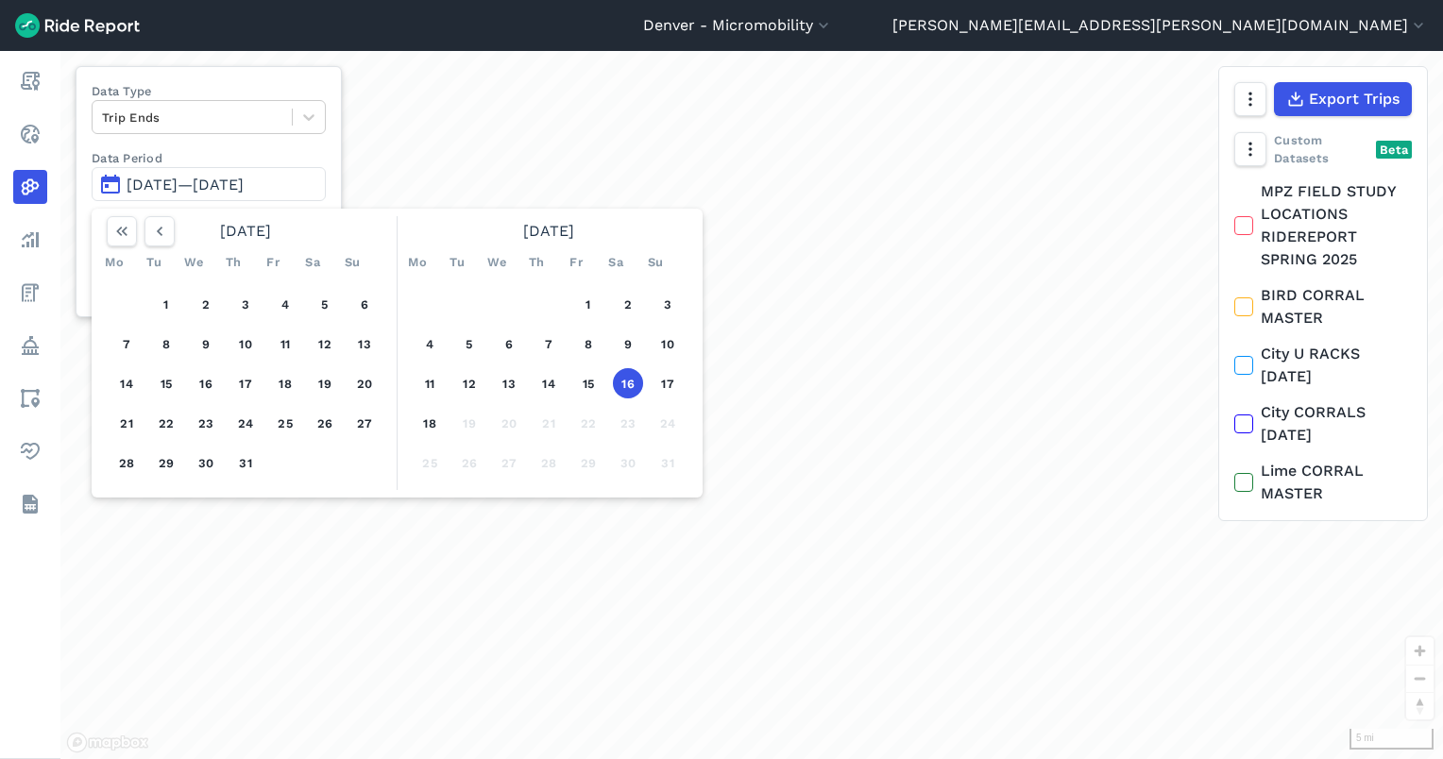
click at [630, 379] on button "16" at bounding box center [628, 383] width 30 height 30
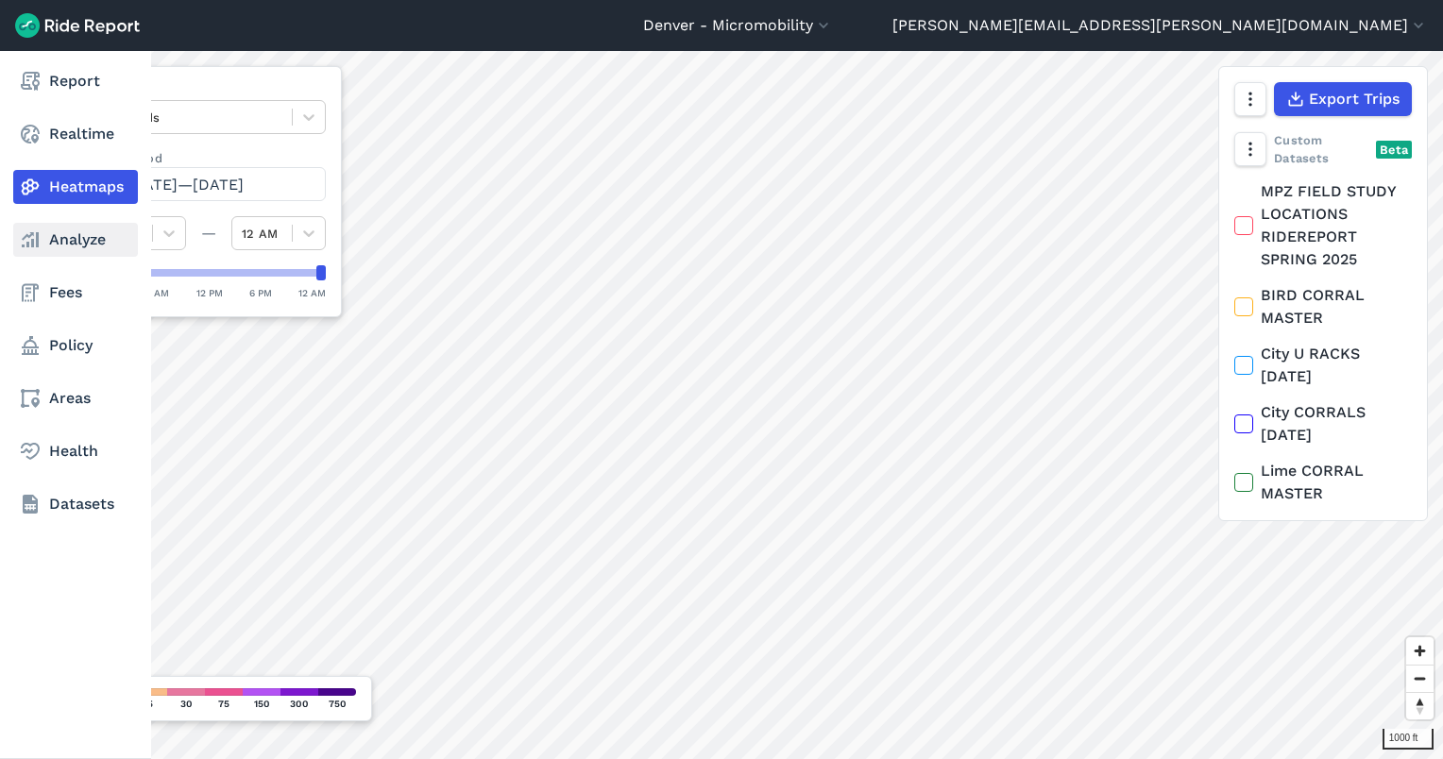
click at [36, 233] on use at bounding box center [30, 239] width 17 height 15
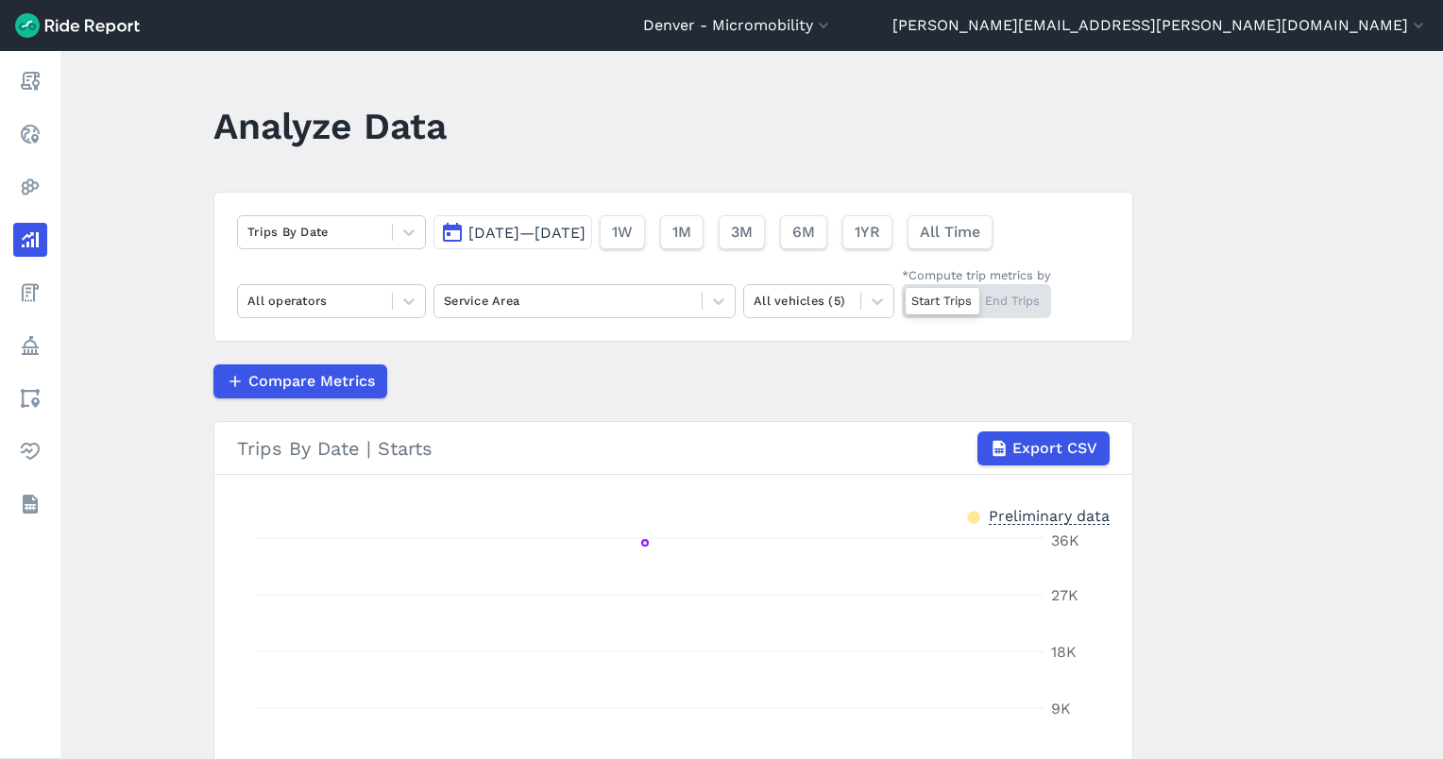
click at [511, 230] on span "[DATE]—[DATE]" at bounding box center [526, 233] width 117 height 18
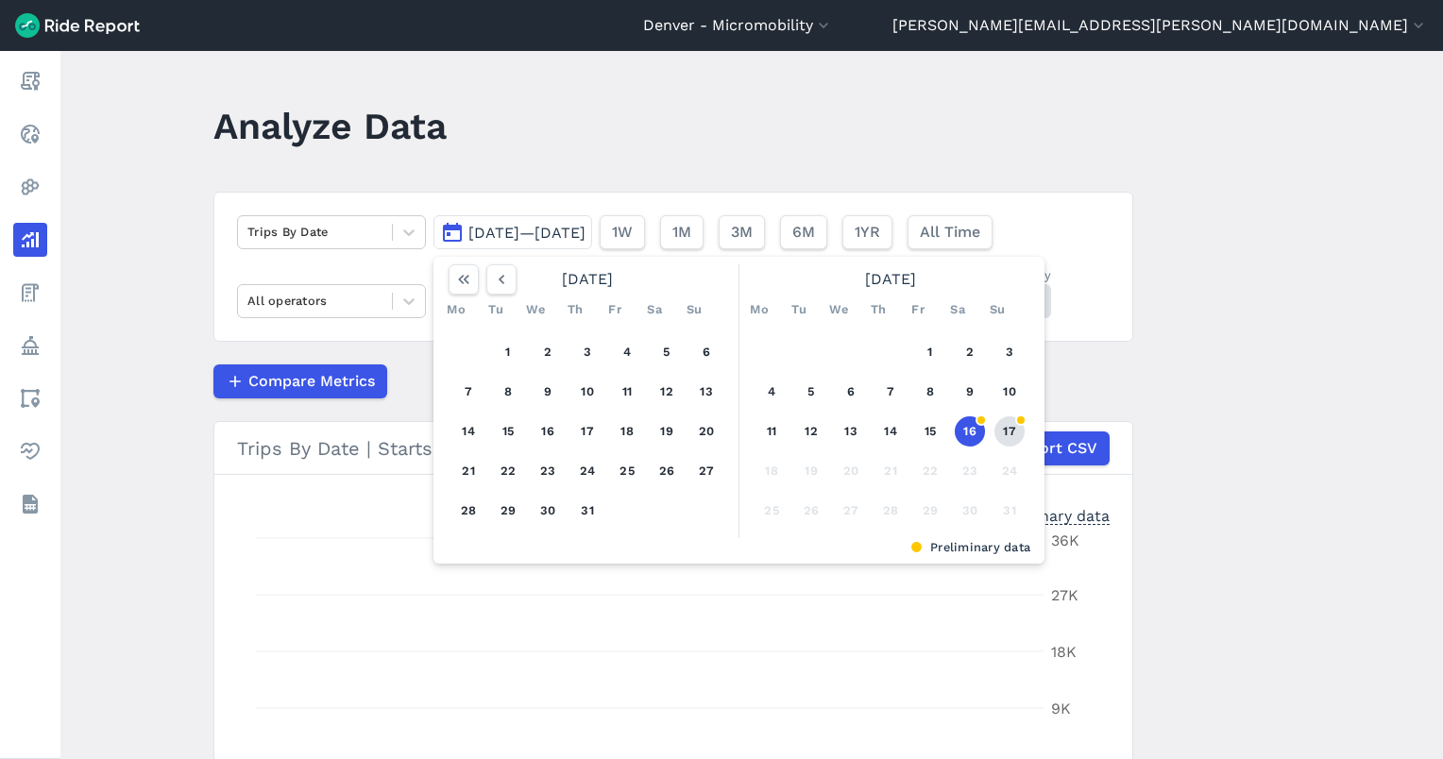
click at [997, 434] on button "17" at bounding box center [1009, 431] width 30 height 30
click at [493, 285] on icon "button" at bounding box center [501, 279] width 19 height 19
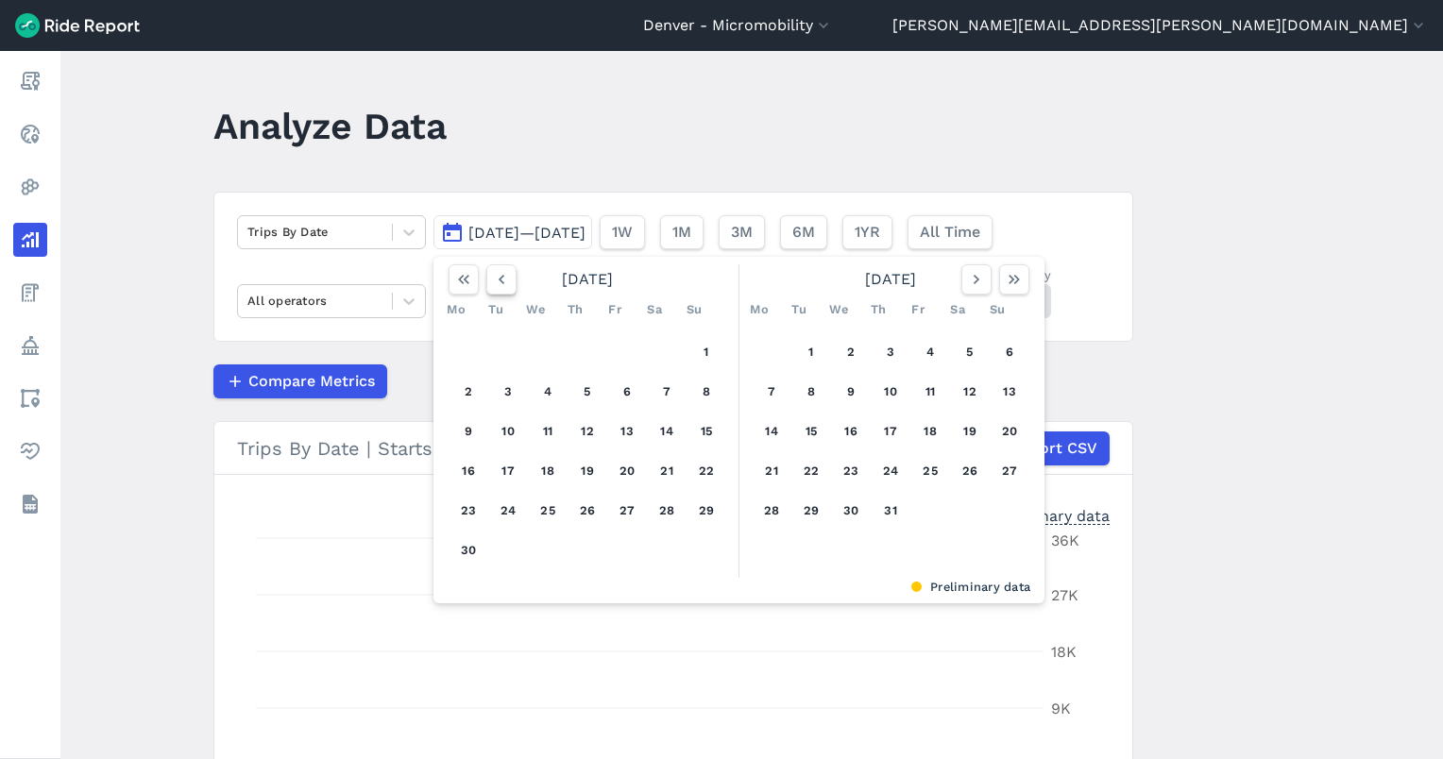
click at [493, 285] on icon "button" at bounding box center [501, 279] width 19 height 19
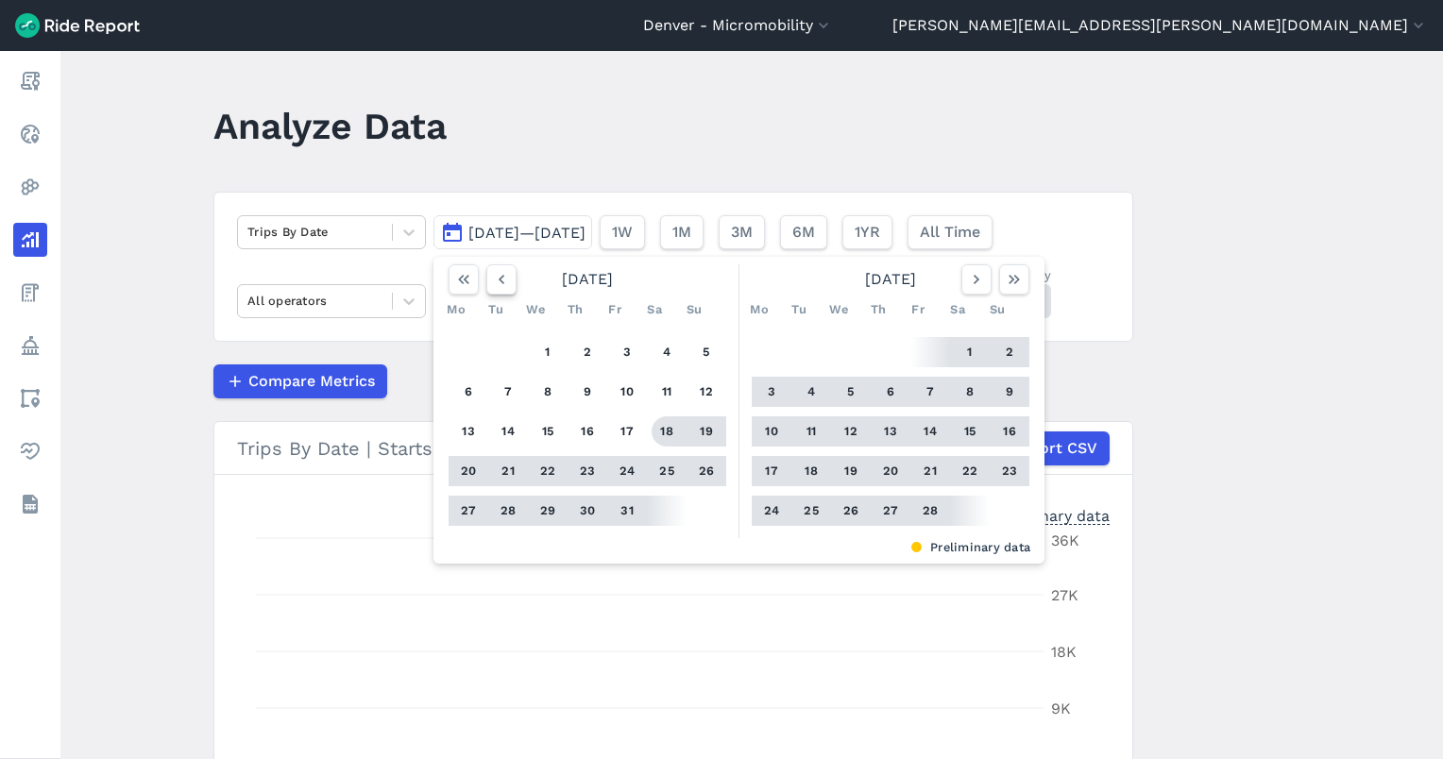
click at [493, 276] on icon "button" at bounding box center [501, 279] width 19 height 19
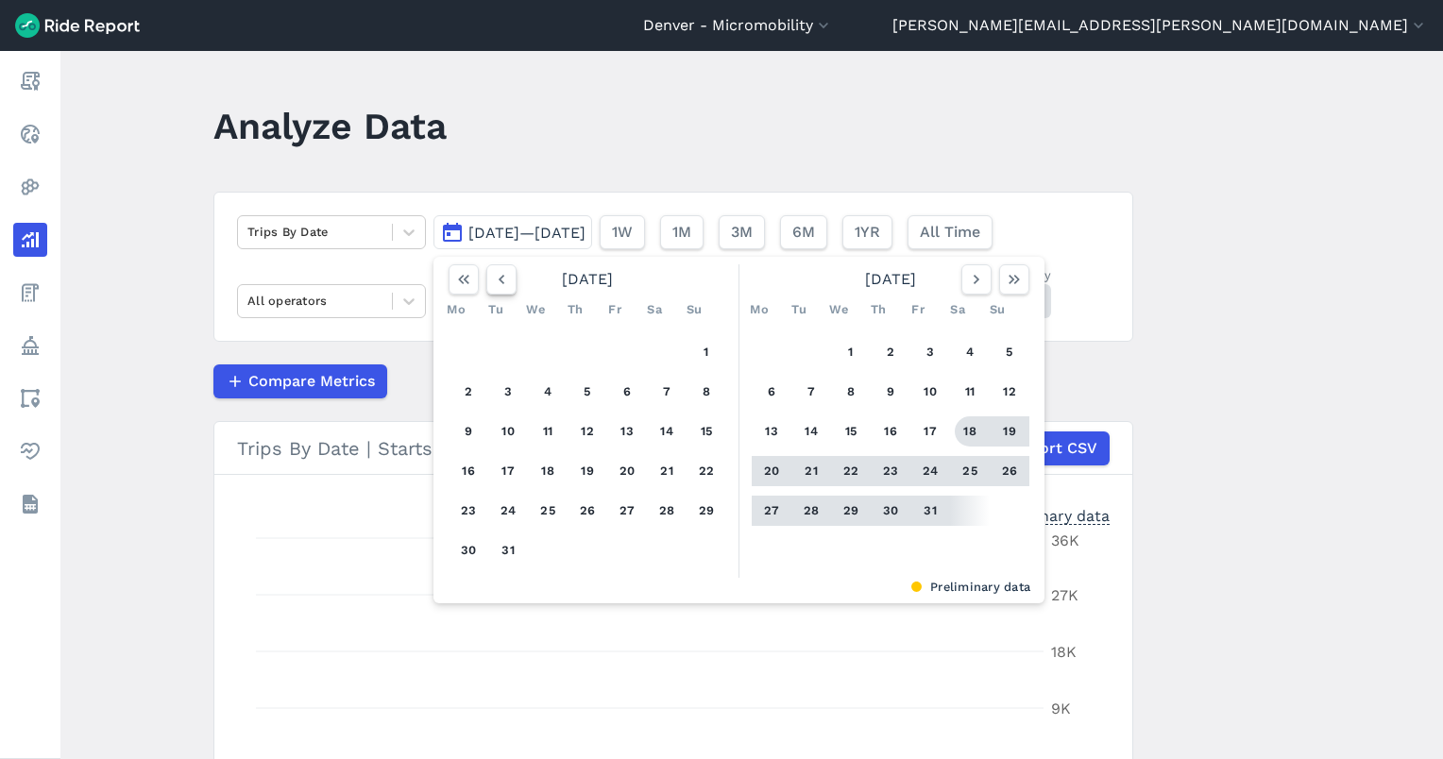
click at [493, 276] on icon "button" at bounding box center [501, 279] width 19 height 19
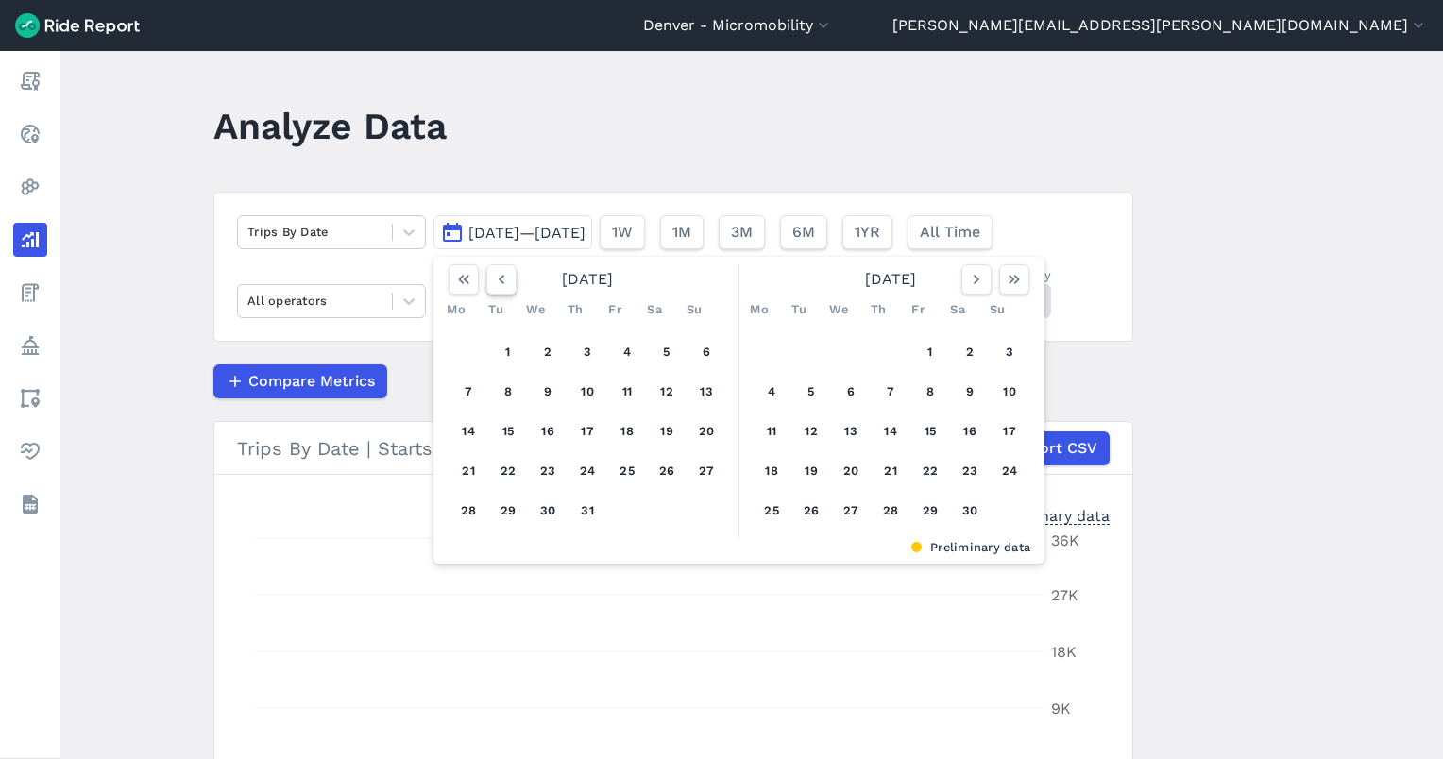
click at [493, 276] on icon "button" at bounding box center [501, 279] width 19 height 19
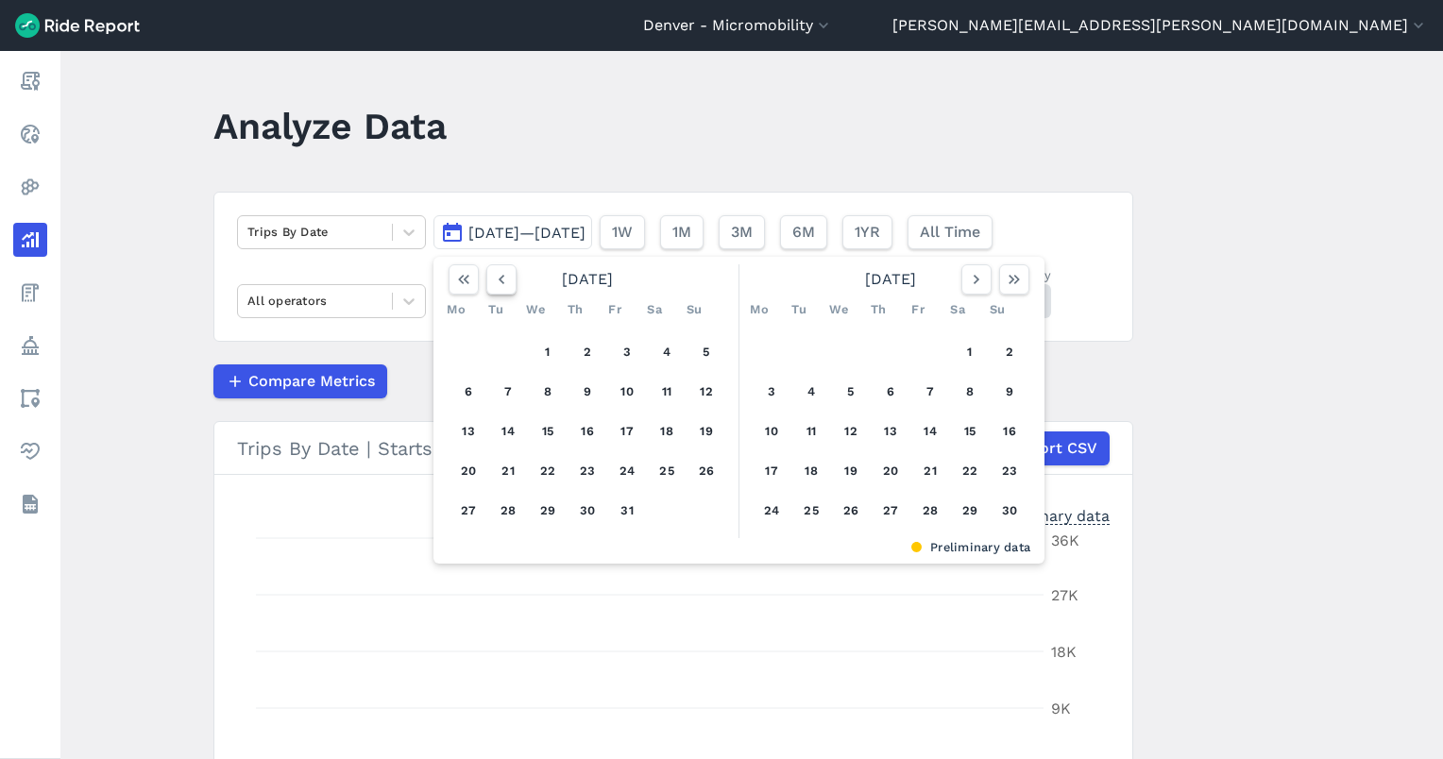
click at [493, 276] on icon "button" at bounding box center [501, 279] width 19 height 19
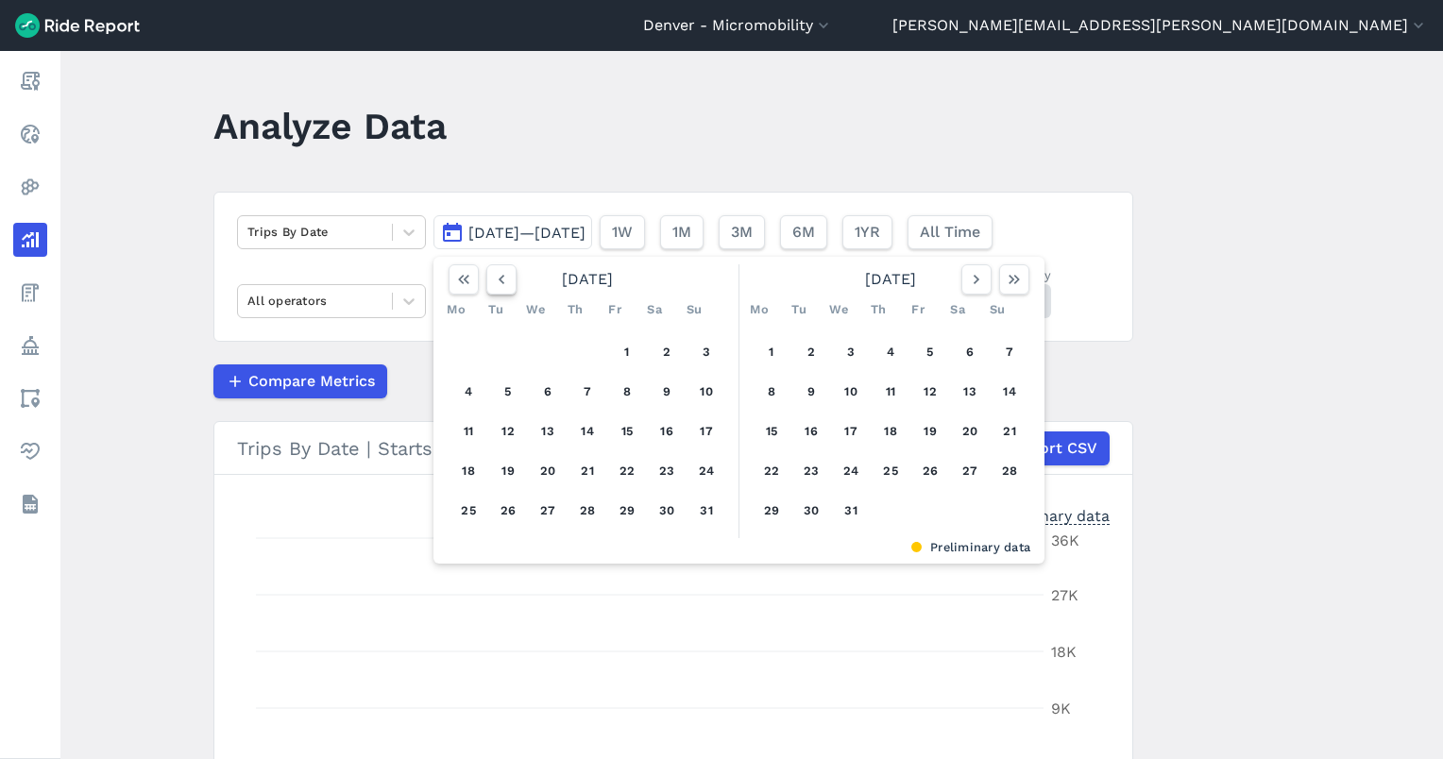
click at [493, 276] on icon "button" at bounding box center [501, 279] width 19 height 19
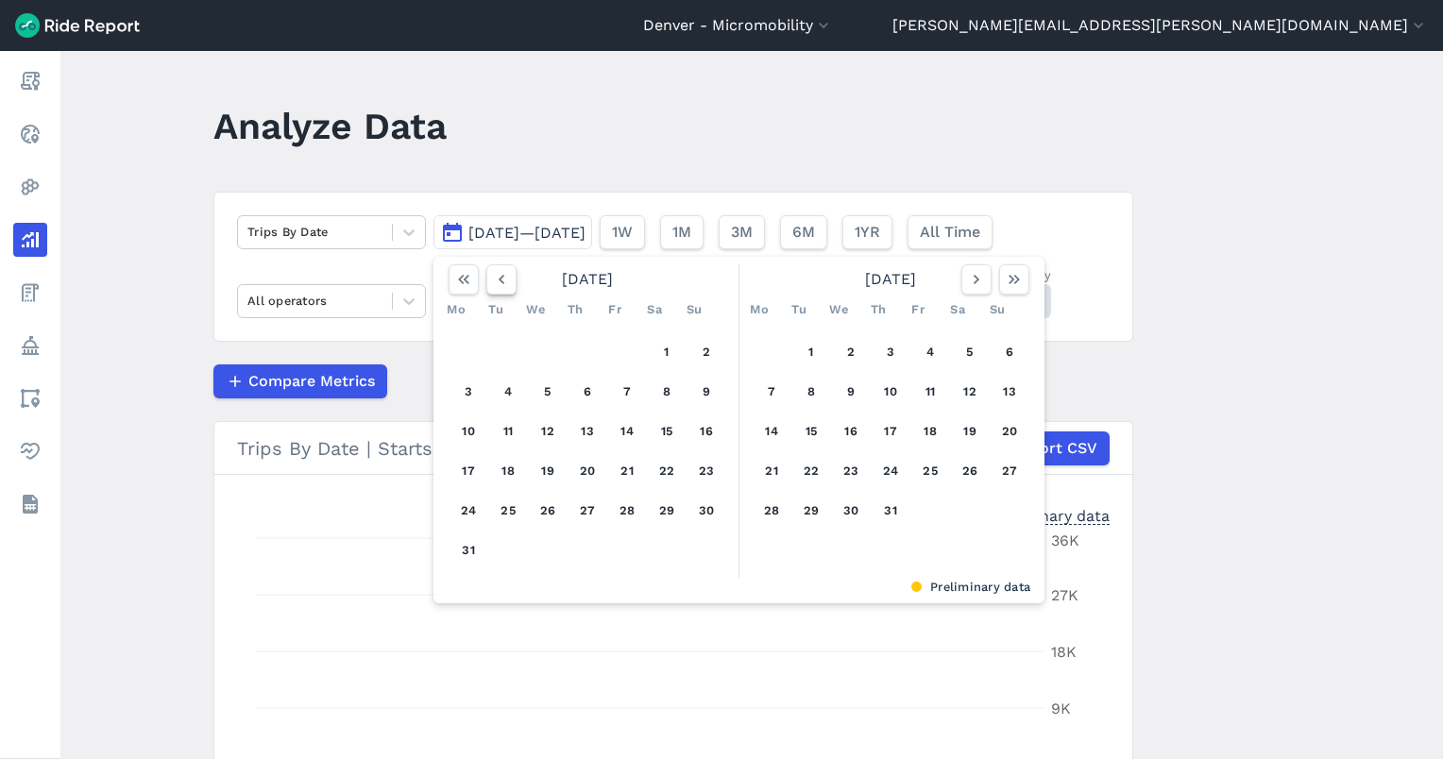
click at [493, 276] on icon "button" at bounding box center [501, 279] width 19 height 19
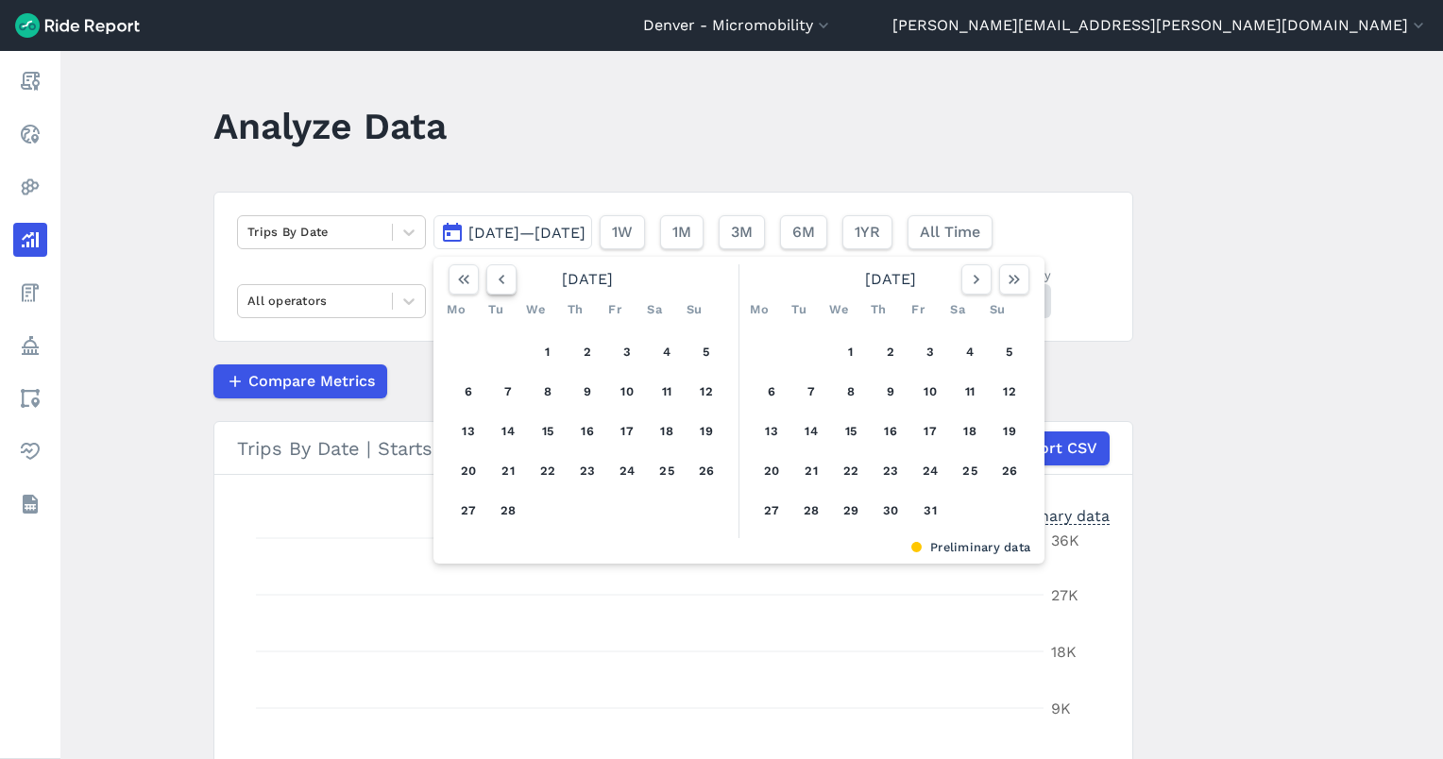
click at [493, 276] on icon "button" at bounding box center [501, 279] width 19 height 19
click at [493, 275] on icon "button" at bounding box center [501, 279] width 19 height 19
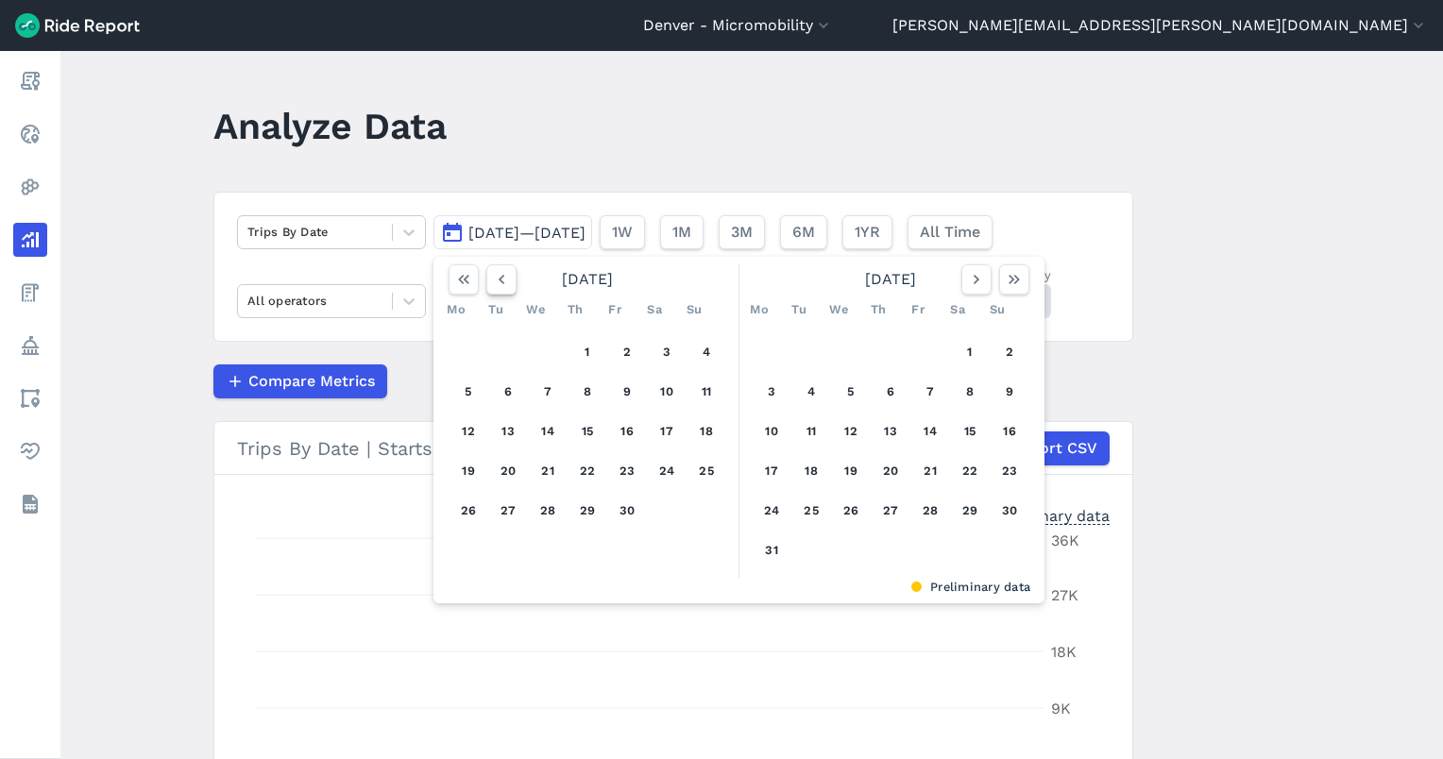
click at [493, 275] on icon "button" at bounding box center [501, 279] width 19 height 19
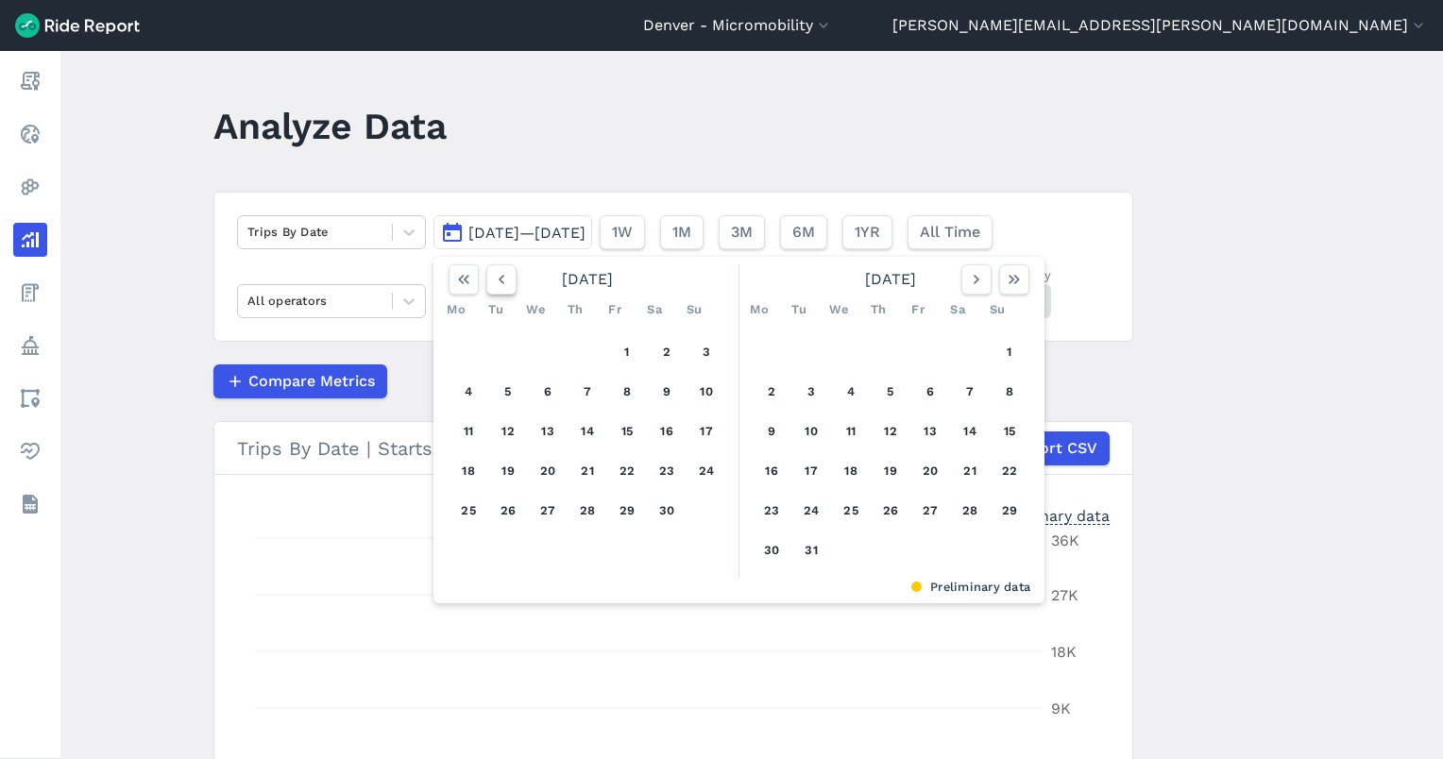
click at [493, 275] on icon "button" at bounding box center [501, 279] width 19 height 19
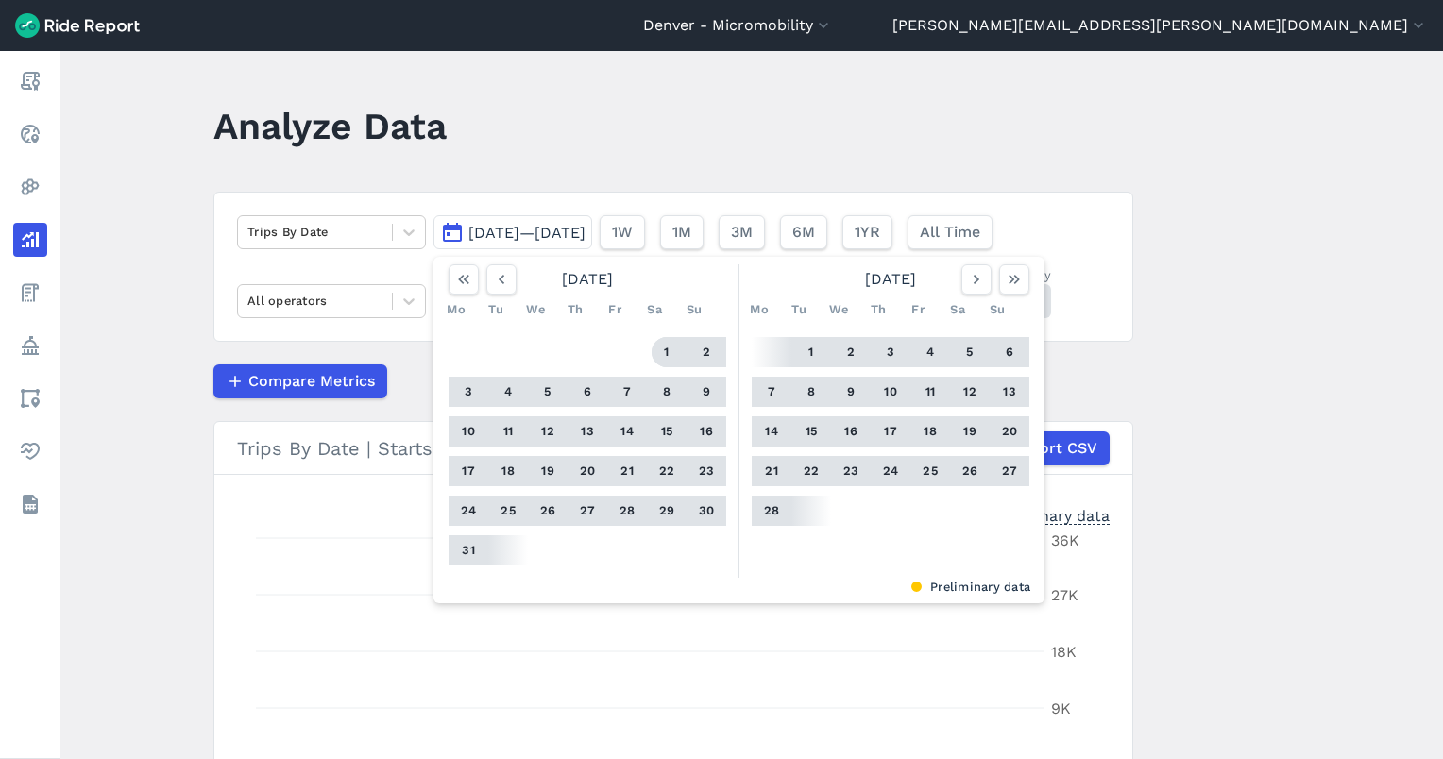
click at [661, 348] on button "1" at bounding box center [667, 352] width 30 height 30
